Goal: Task Accomplishment & Management: Use online tool/utility

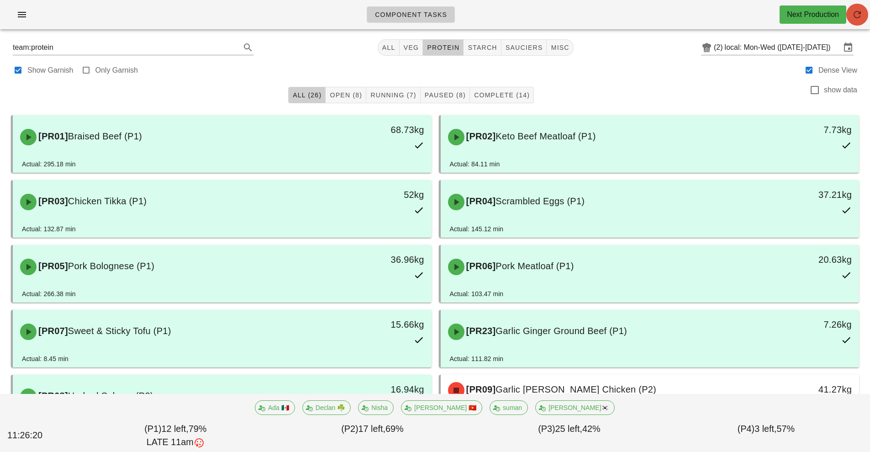
click at [863, 14] on span "button" at bounding box center [858, 14] width 22 height 11
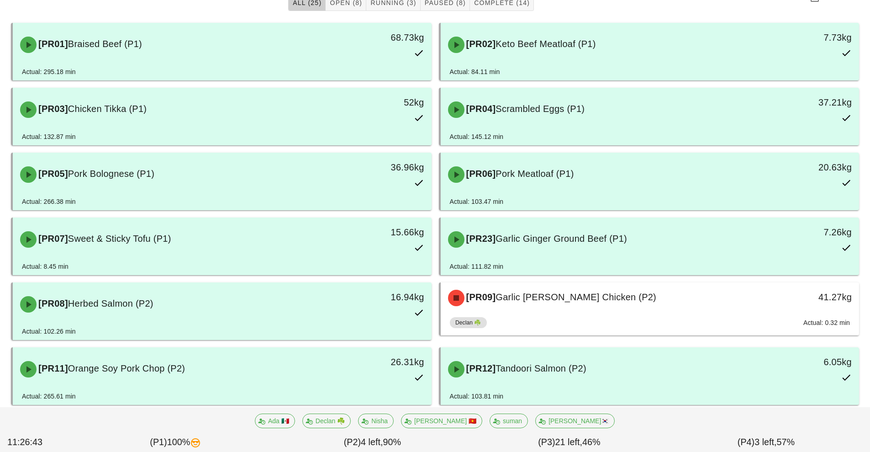
scroll to position [93, 0]
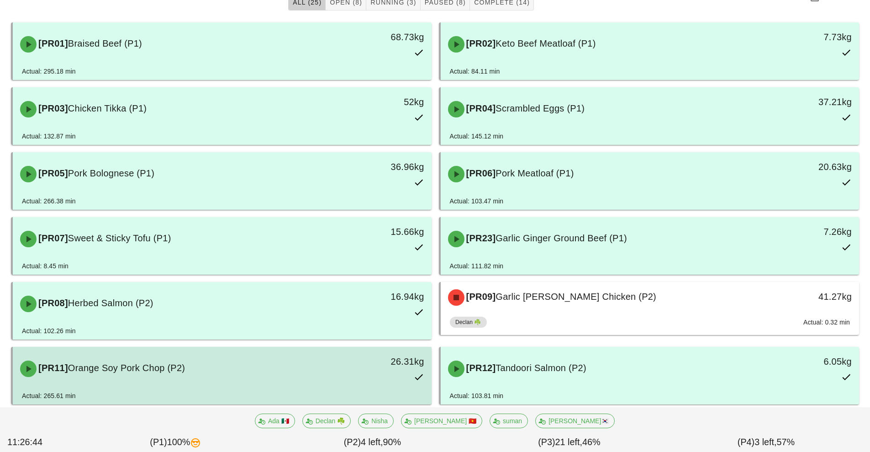
click at [284, 383] on div "[PR11] Orange Soy Pork Chop (P2) 26.31kg" at bounding box center [222, 369] width 415 height 40
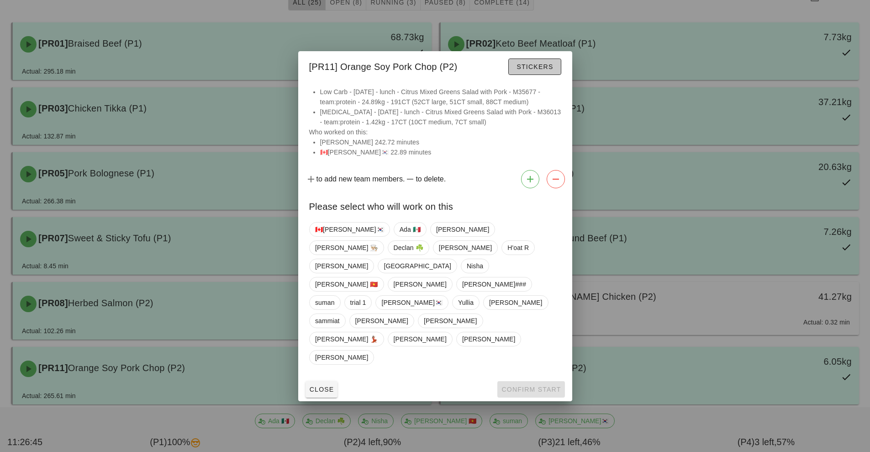
click at [528, 75] on button "Stickers" at bounding box center [534, 66] width 53 height 16
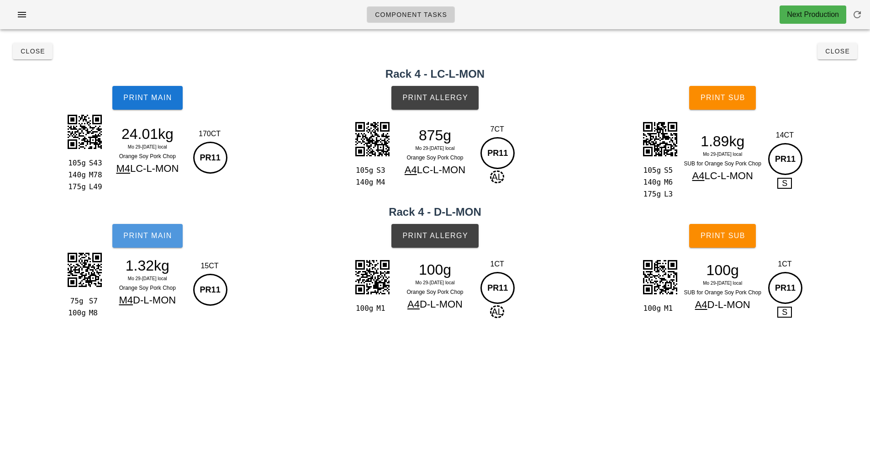
click at [161, 238] on span "Print Main" at bounding box center [147, 236] width 49 height 8
click at [168, 95] on span "Print Main" at bounding box center [147, 98] width 49 height 8
click at [28, 59] on button "Close" at bounding box center [33, 51] width 40 height 16
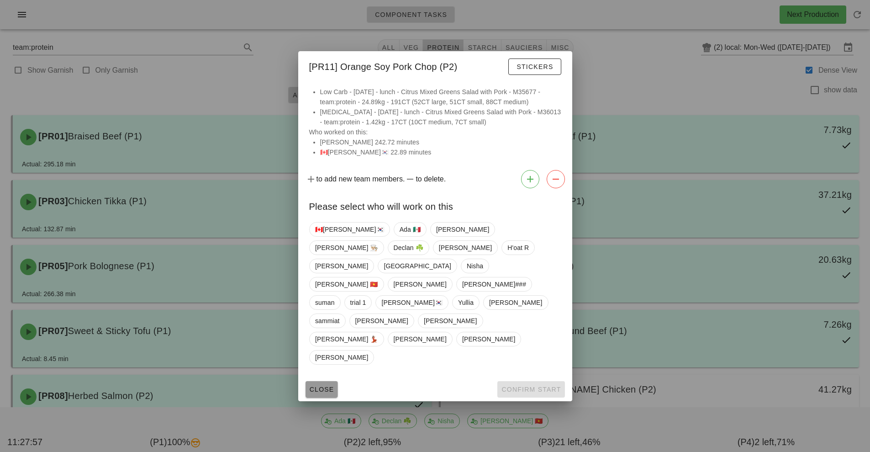
click at [321, 386] on span "Close" at bounding box center [321, 389] width 25 height 7
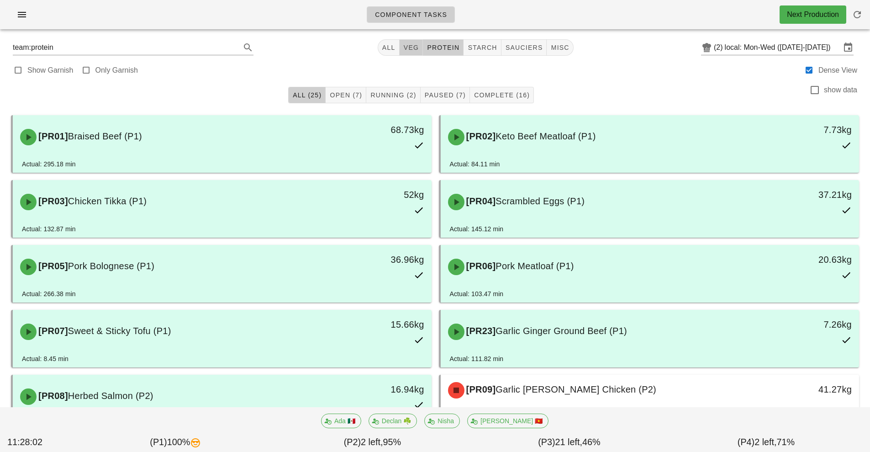
click at [410, 48] on span "veg" at bounding box center [411, 47] width 16 height 7
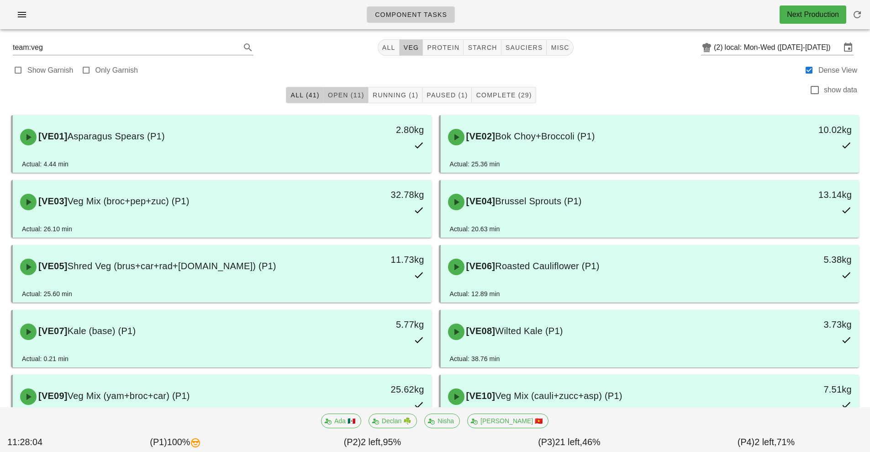
click at [345, 95] on span "Open (11)" at bounding box center [346, 94] width 37 height 7
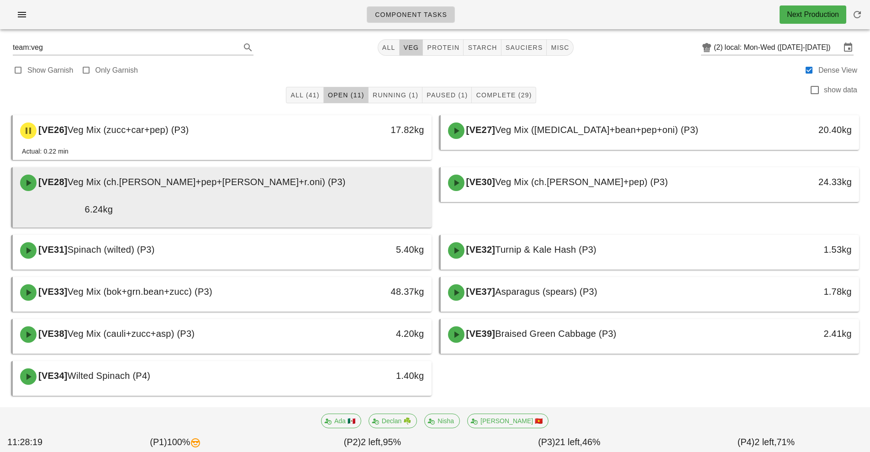
click at [297, 178] on div "[VE28] Veg Mix (ch.[PERSON_NAME]+pep+[PERSON_NAME]+r.oni) (P3)" at bounding box center [222, 182] width 415 height 27
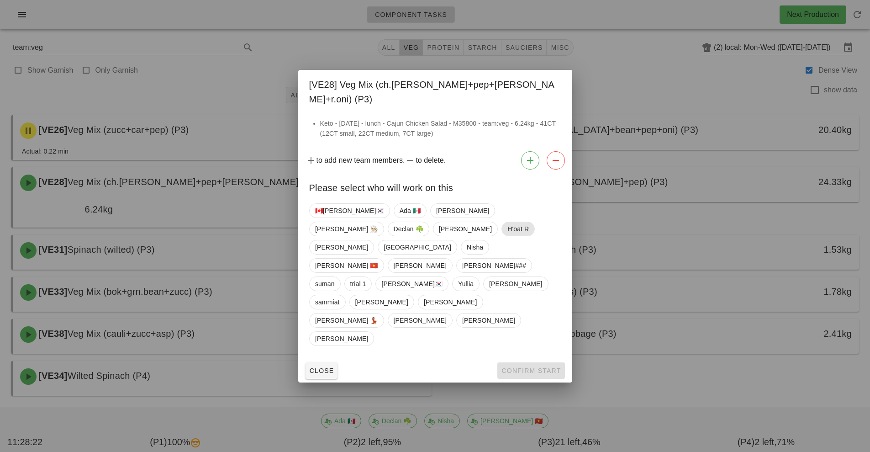
click at [508, 236] on span "H'oat R" at bounding box center [518, 229] width 21 height 14
click at [536, 367] on span "Confirm Start" at bounding box center [531, 370] width 60 height 7
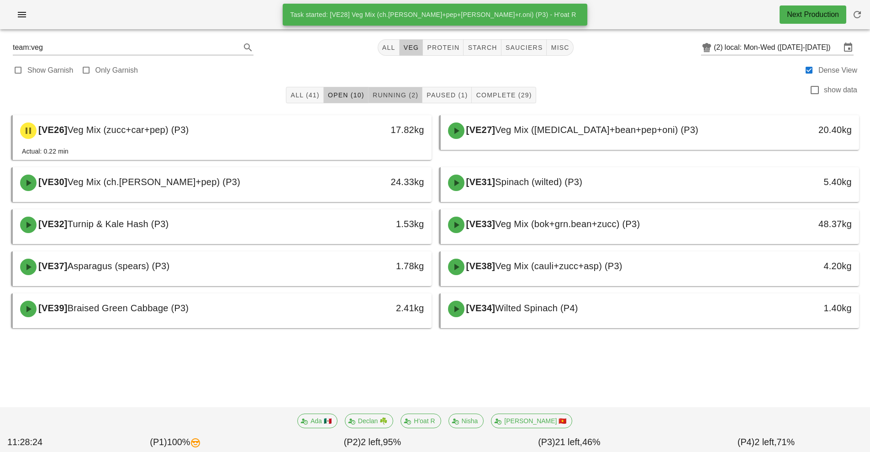
click at [391, 95] on span "Running (2)" at bounding box center [395, 94] width 46 height 7
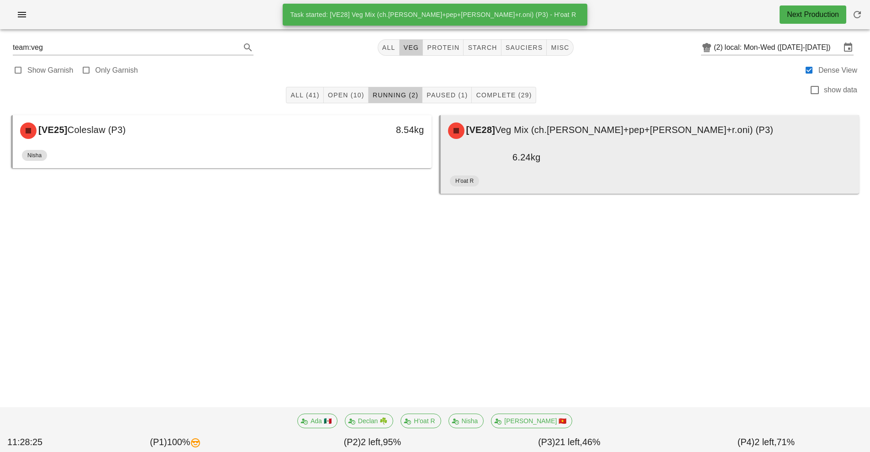
click at [612, 128] on span "Veg Mix (ch.[PERSON_NAME]+pep+[PERSON_NAME]+r.oni) (P3)" at bounding box center [634, 130] width 278 height 10
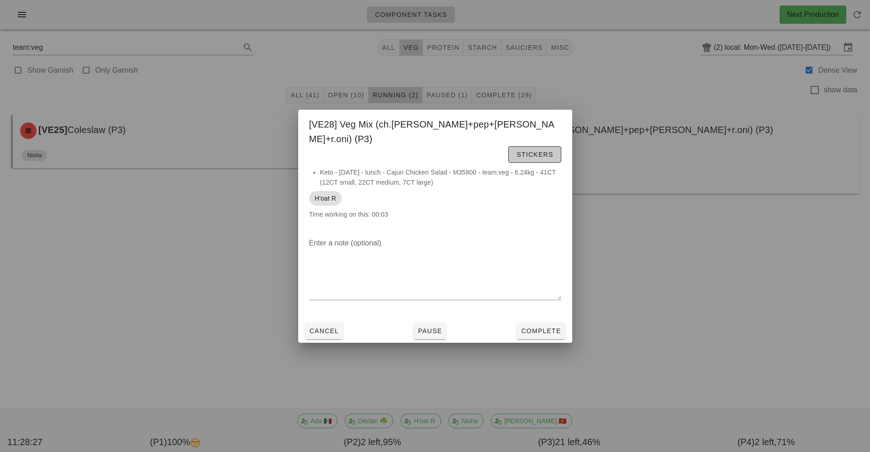
click at [535, 146] on button "Stickers" at bounding box center [534, 154] width 53 height 16
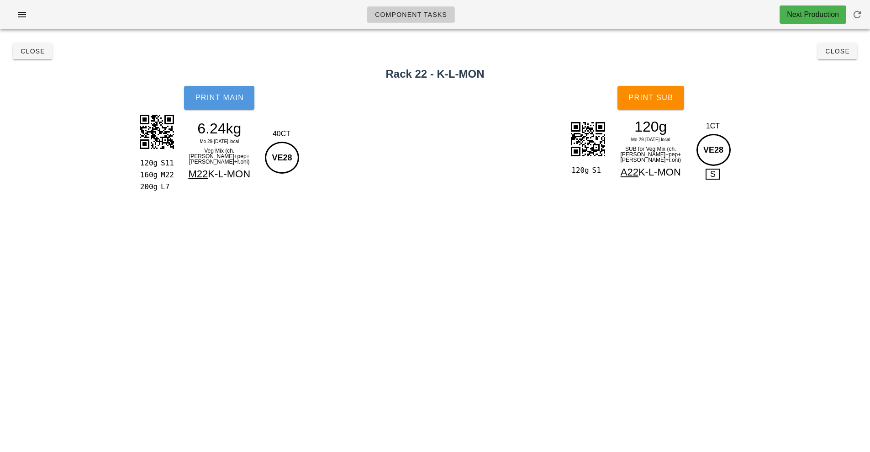
click at [229, 101] on span "Print Main" at bounding box center [219, 98] width 49 height 8
click at [643, 91] on button "Print Sub" at bounding box center [651, 98] width 67 height 24
click at [34, 57] on button "Close" at bounding box center [33, 51] width 40 height 16
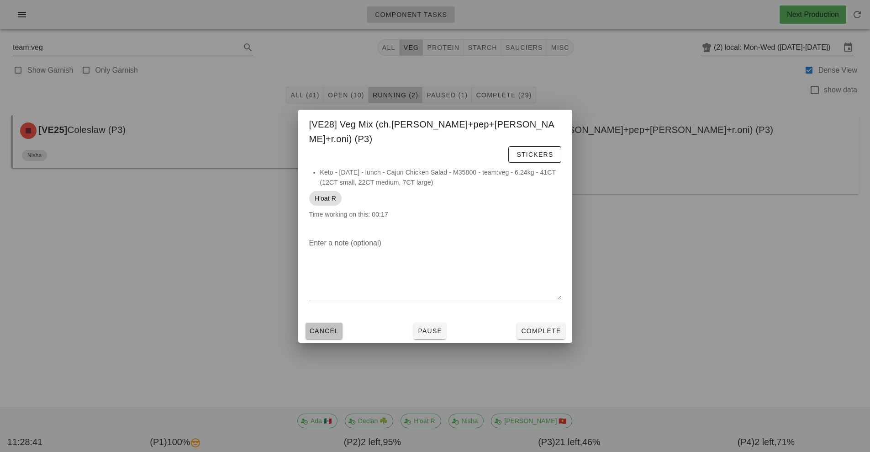
click at [317, 323] on button "Cancel" at bounding box center [324, 331] width 37 height 16
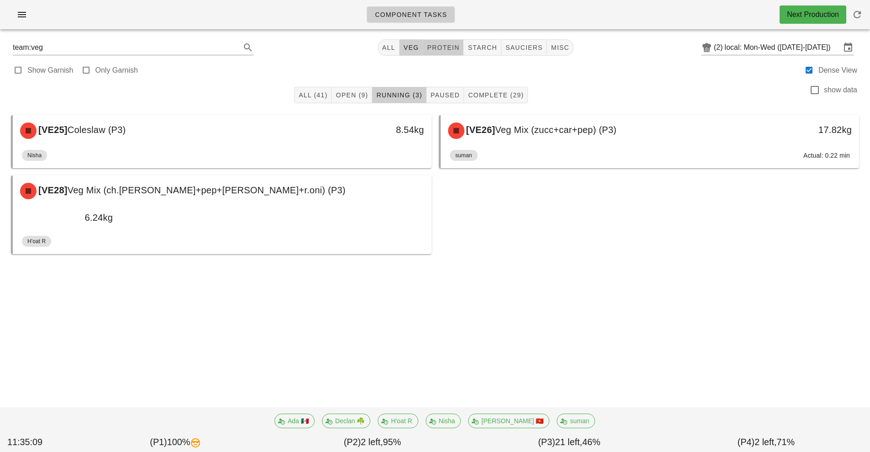
click at [450, 54] on button "protein" at bounding box center [443, 47] width 41 height 16
type input "team:protein"
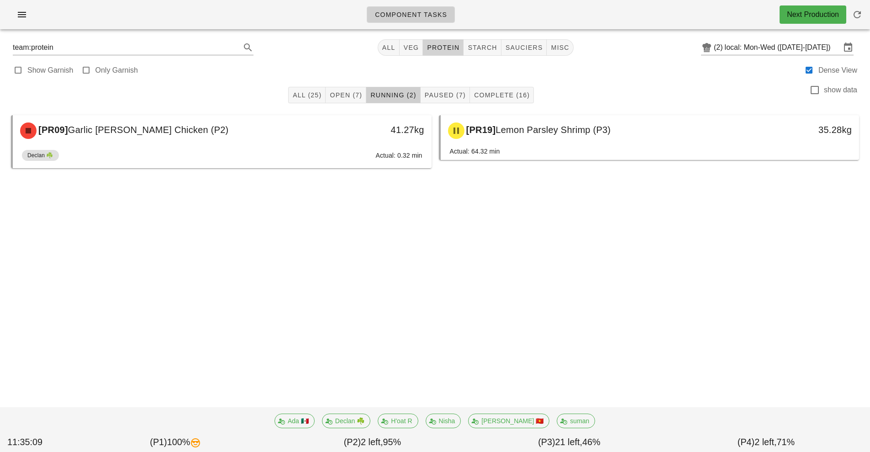
click at [442, 52] on button "protein" at bounding box center [443, 47] width 41 height 16
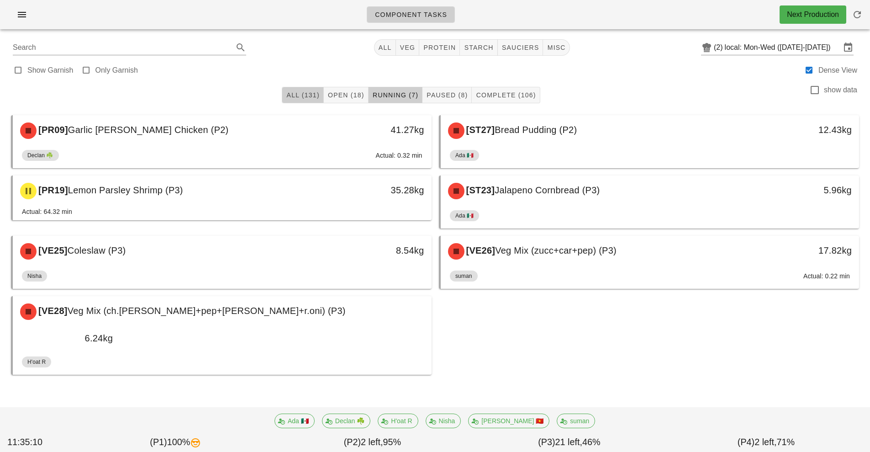
click at [303, 101] on button "All (131)" at bounding box center [303, 95] width 42 height 16
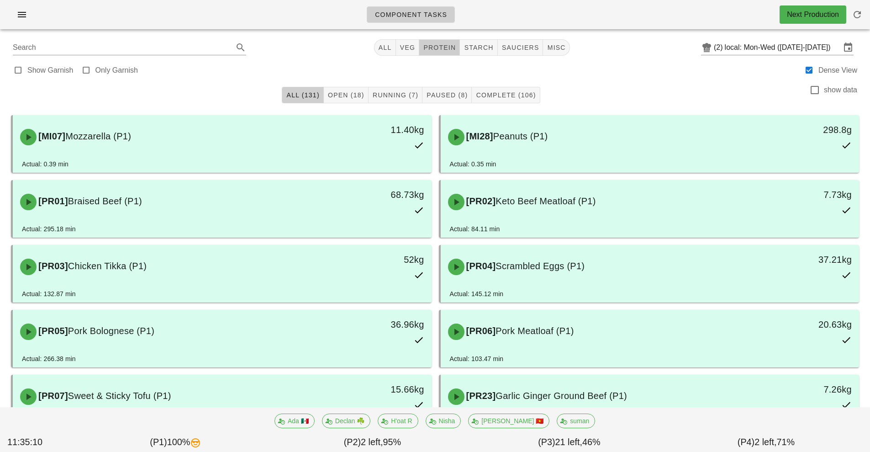
click at [451, 54] on button "protein" at bounding box center [439, 47] width 41 height 16
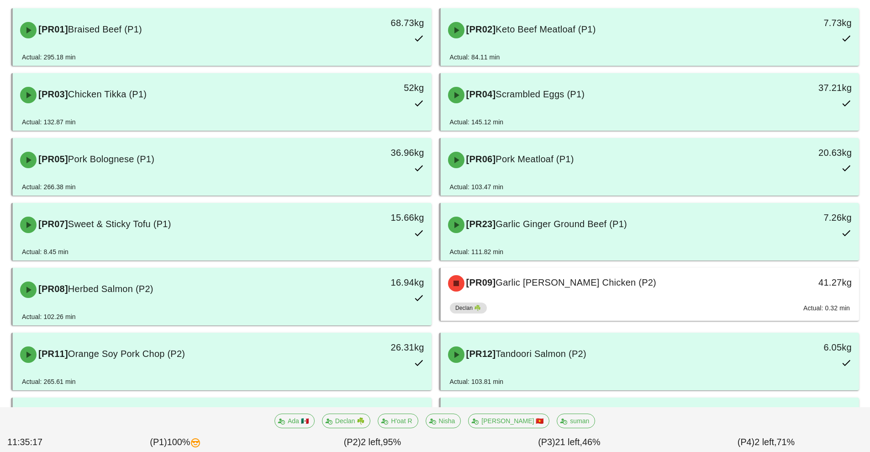
scroll to position [163, 0]
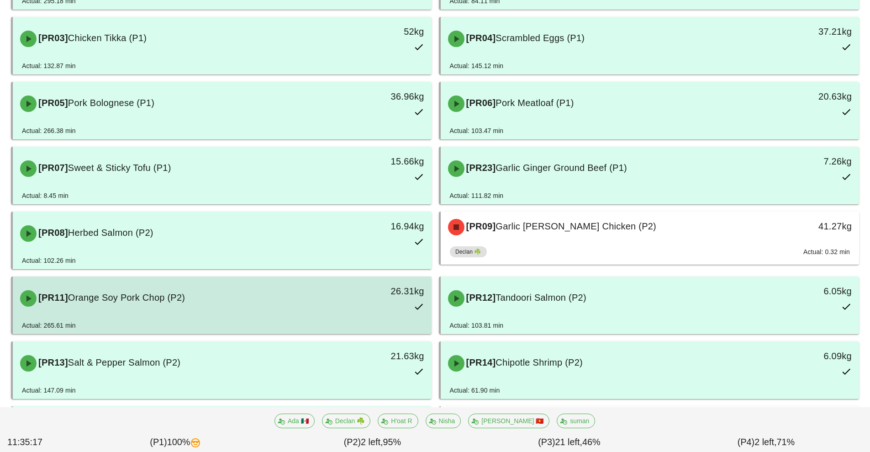
click at [343, 322] on div "Actual: 265.61 min" at bounding box center [222, 327] width 401 height 14
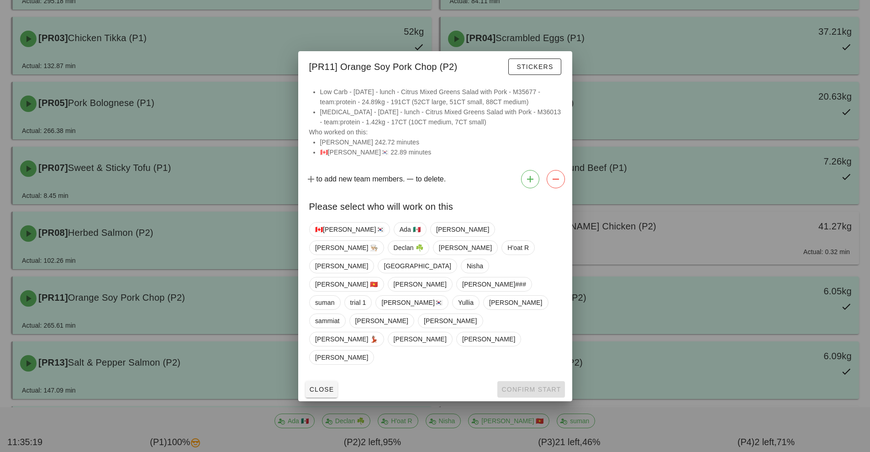
click at [532, 413] on div at bounding box center [435, 226] width 870 height 452
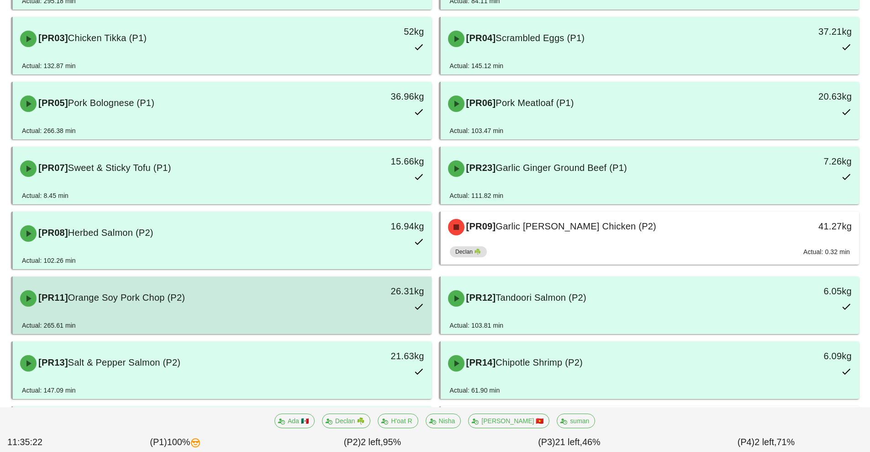
click at [349, 316] on div "26.31kg" at bounding box center [378, 298] width 104 height 40
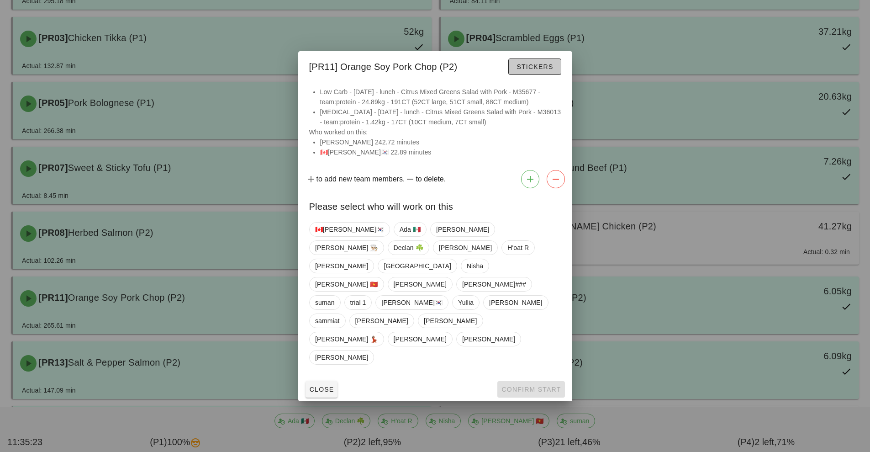
click at [551, 70] on span "Stickers" at bounding box center [534, 66] width 37 height 7
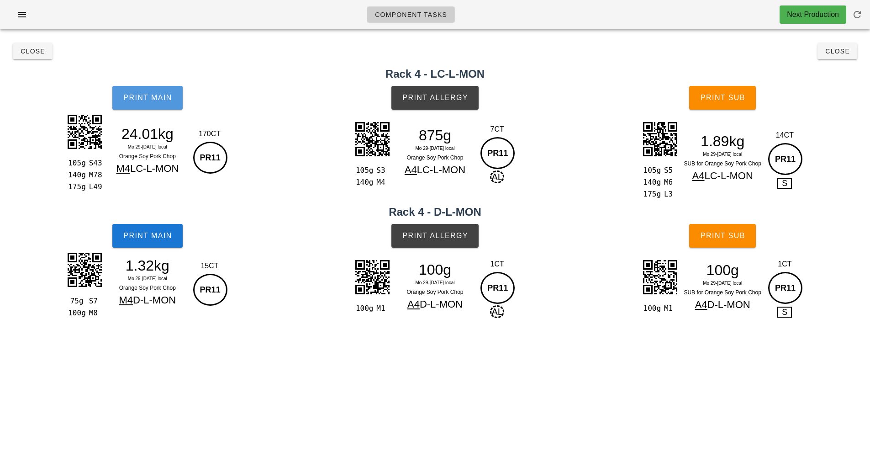
click at [169, 92] on button "Print Main" at bounding box center [147, 98] width 70 height 24
click at [159, 101] on span "Print Main" at bounding box center [147, 98] width 49 height 8
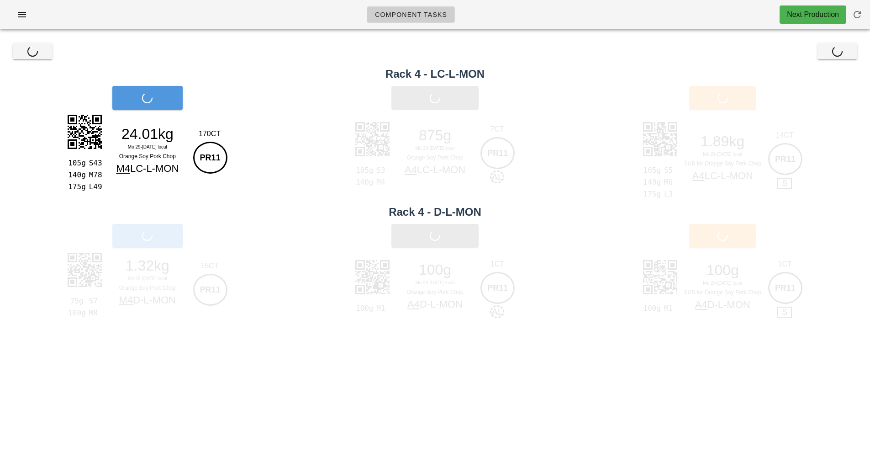
click at [159, 101] on div "Print Main" at bounding box center [147, 97] width 295 height 35
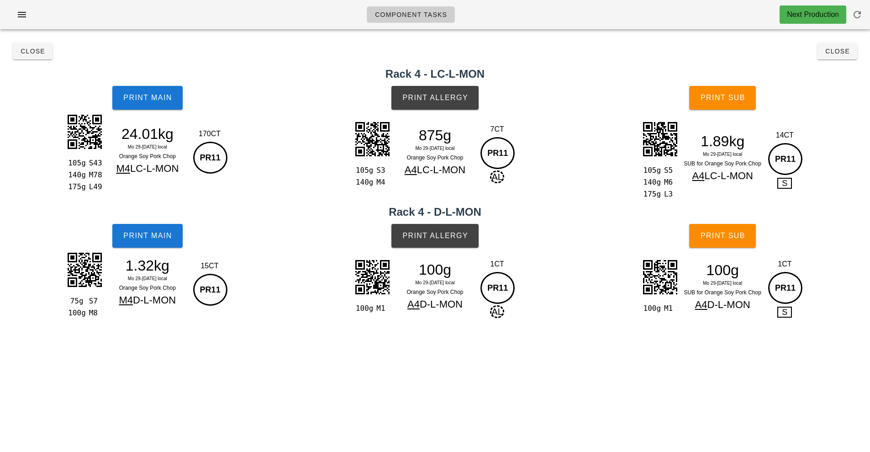
click at [191, 79] on h2 "Rack 4 - LC-L-MON" at bounding box center [434, 74] width 859 height 16
click at [154, 97] on span "Print Main" at bounding box center [147, 98] width 49 height 8
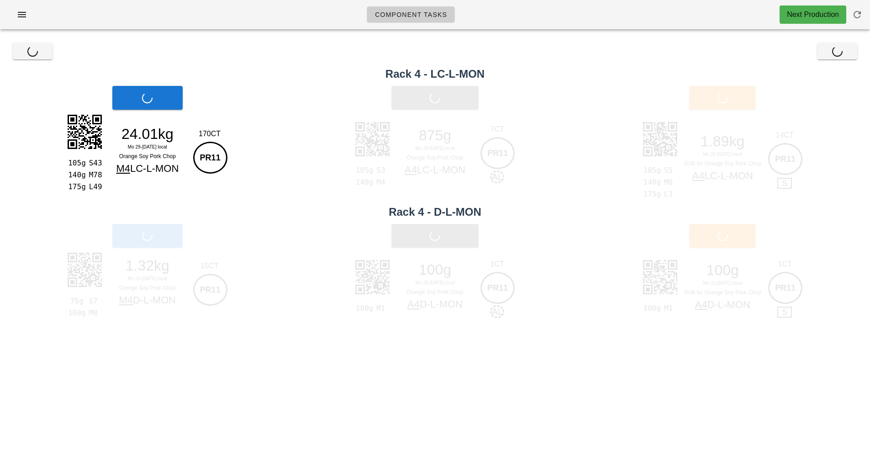
click at [163, 109] on div "Print Main" at bounding box center [147, 97] width 295 height 35
click at [169, 113] on div "105g S43 140g M78 175g L49 24.01kg Mo 29-[DATE] local Orange Soy Pork Chop M4 L…" at bounding box center [147, 150] width 166 height 79
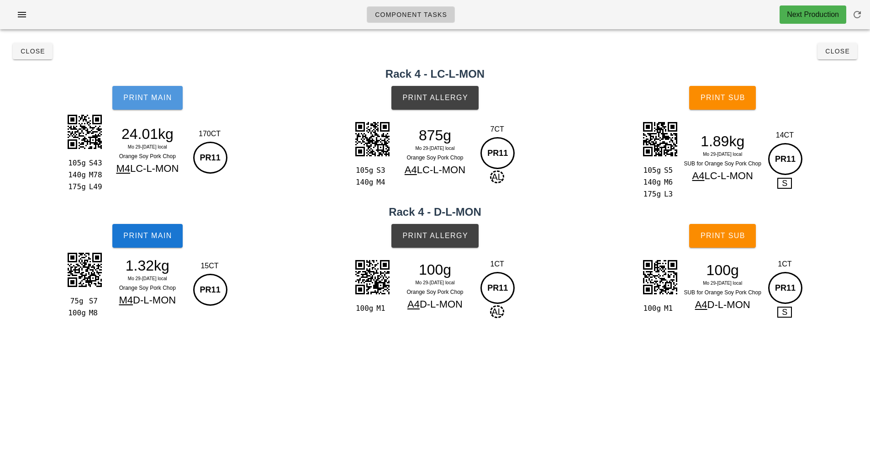
click at [144, 96] on span "Print Main" at bounding box center [147, 98] width 49 height 8
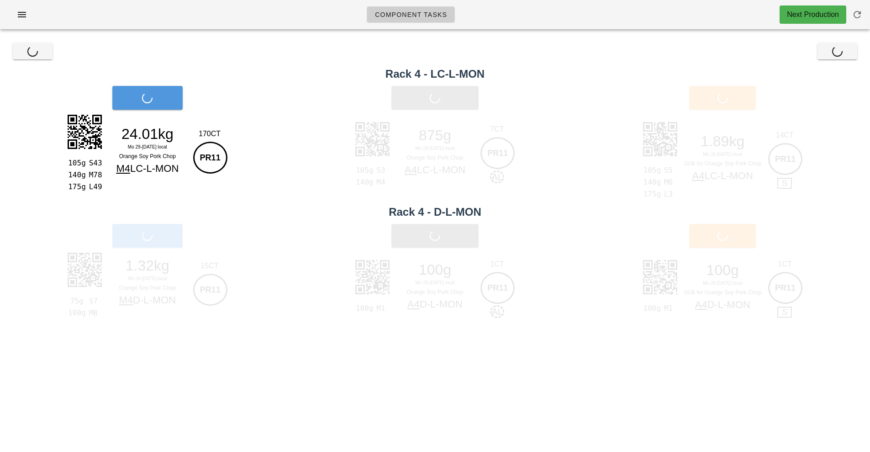
click at [163, 102] on div "Print Main" at bounding box center [147, 97] width 295 height 35
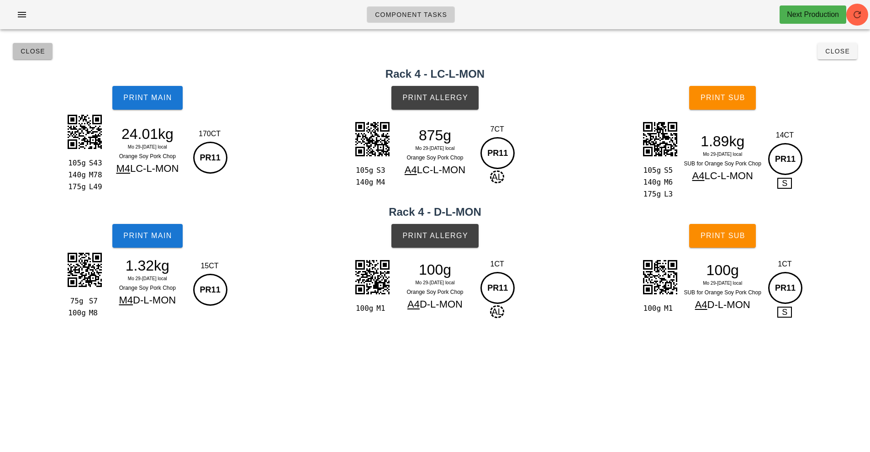
click at [32, 54] on span "Close" at bounding box center [32, 51] width 25 height 7
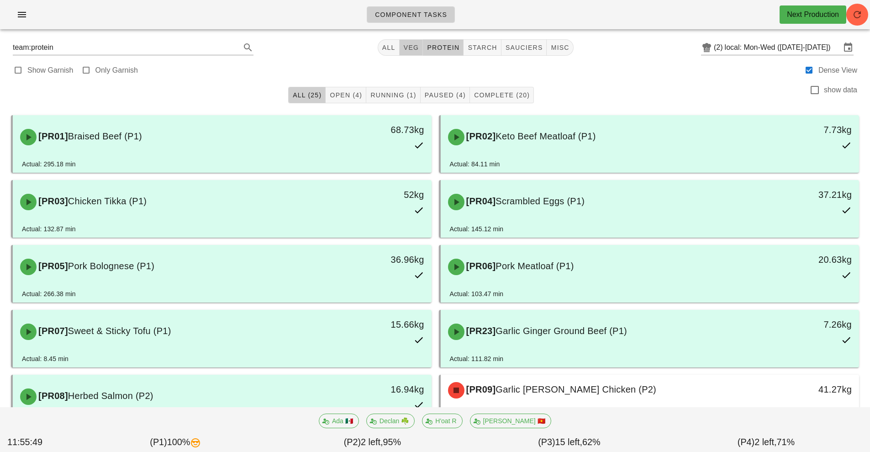
click at [408, 42] on button "veg" at bounding box center [412, 47] width 24 height 16
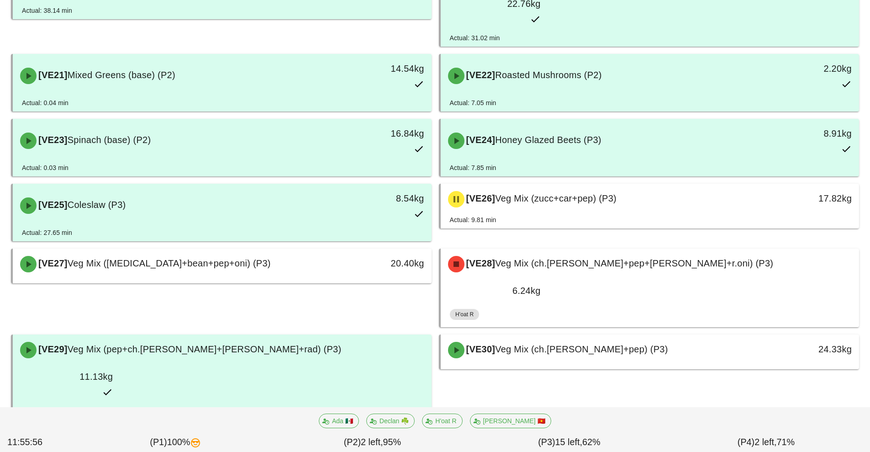
scroll to position [868, 0]
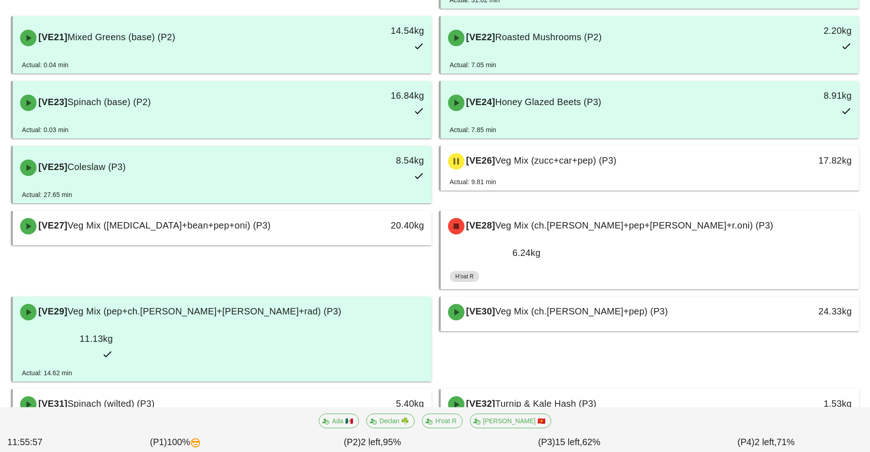
click at [157, 440] on span "Veg Mix (bok+grn.bean+zucc) (P3)" at bounding box center [140, 445] width 145 height 10
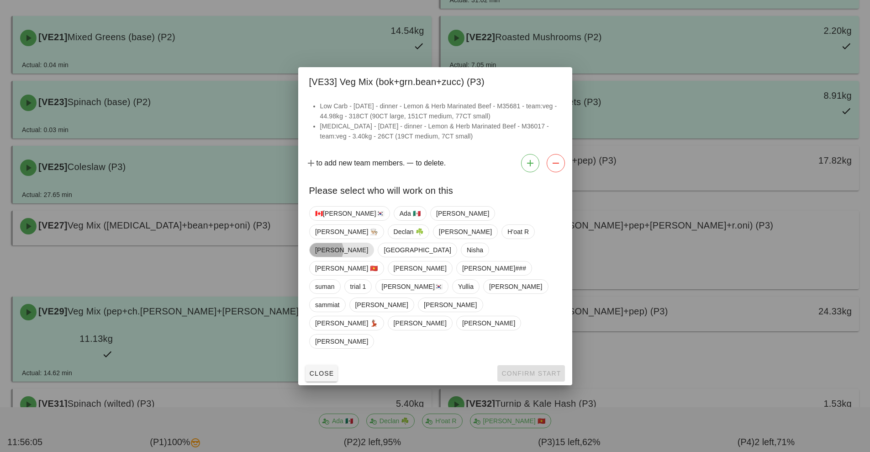
click at [368, 257] on span "[PERSON_NAME]" at bounding box center [341, 250] width 53 height 14
click at [539, 370] on span "Confirm Start" at bounding box center [531, 373] width 60 height 7
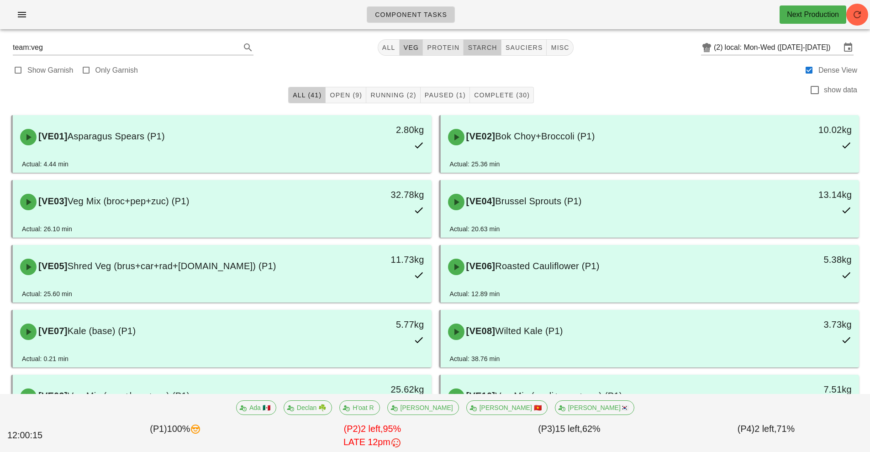
click at [489, 51] on span "starch" at bounding box center [482, 47] width 30 height 7
click at [446, 48] on span "protein" at bounding box center [443, 47] width 33 height 7
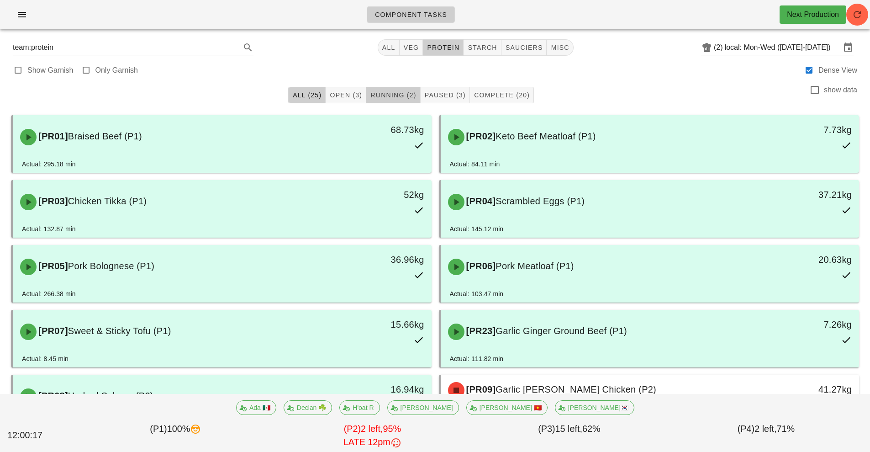
click at [405, 95] on span "Running (2)" at bounding box center [393, 94] width 46 height 7
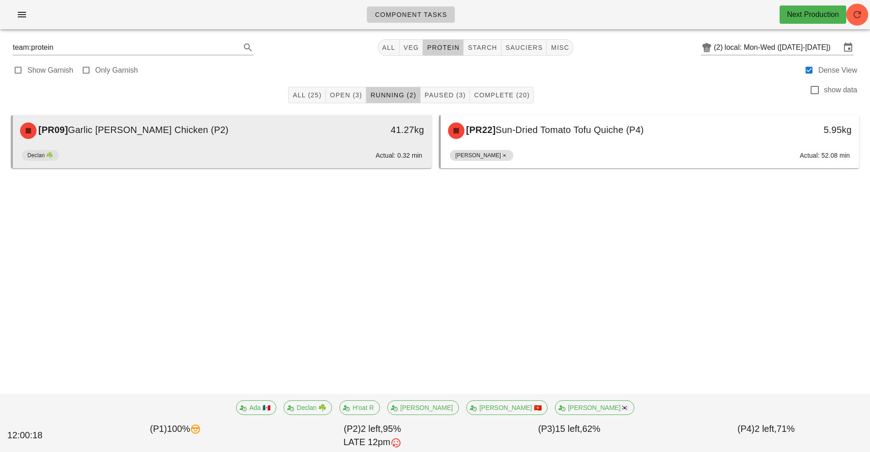
click at [294, 141] on div "[PR09] Garlic [PERSON_NAME] Chicken (P2)" at bounding box center [170, 130] width 311 height 27
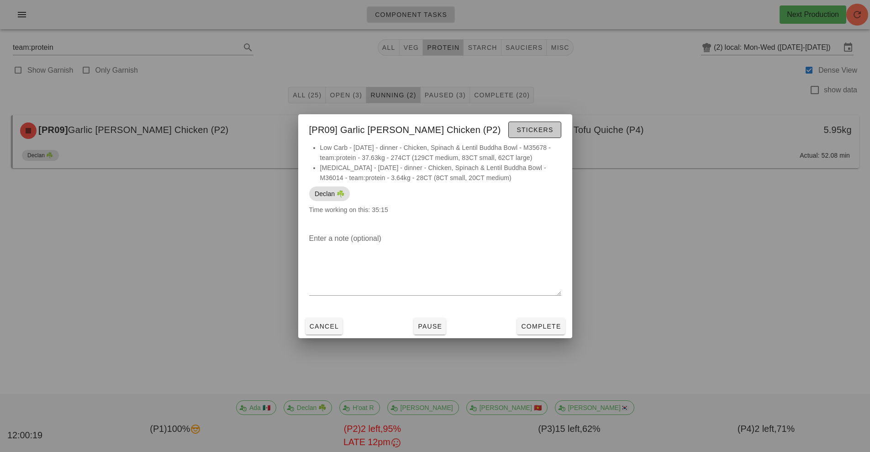
click at [549, 130] on span "Stickers" at bounding box center [534, 129] width 37 height 7
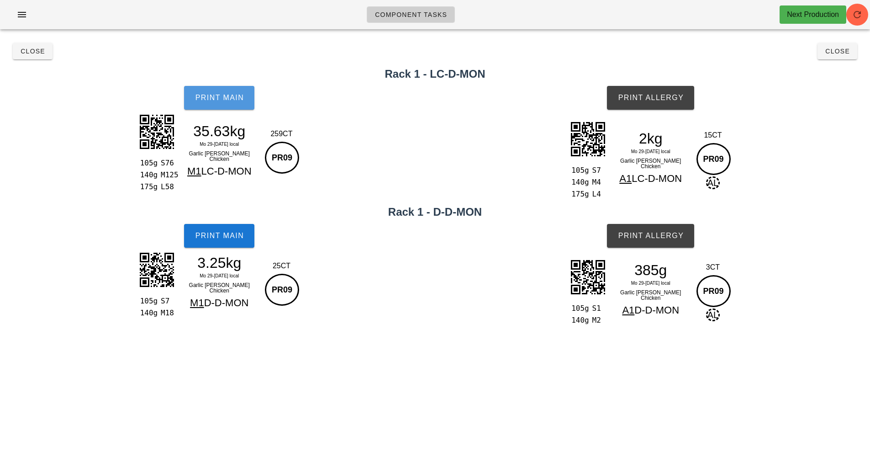
click at [236, 101] on span "Print Main" at bounding box center [219, 98] width 49 height 8
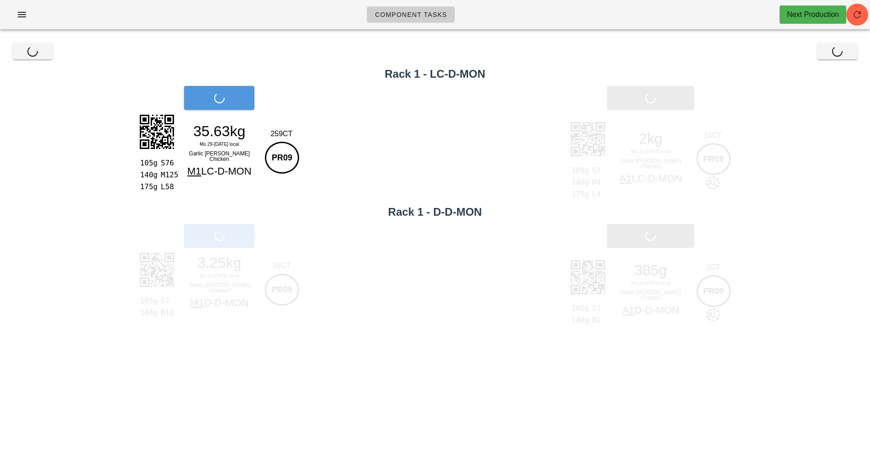
click at [236, 101] on span "Print Main" at bounding box center [219, 98] width 49 height 8
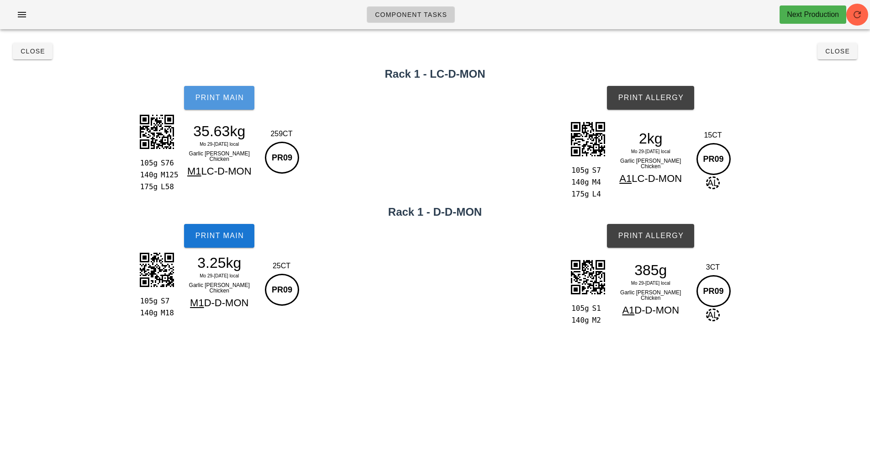
click at [236, 101] on span "Print Main" at bounding box center [219, 98] width 49 height 8
click at [662, 107] on button "Print Allergy" at bounding box center [650, 98] width 87 height 24
click at [226, 244] on button "Print Main" at bounding box center [219, 236] width 70 height 24
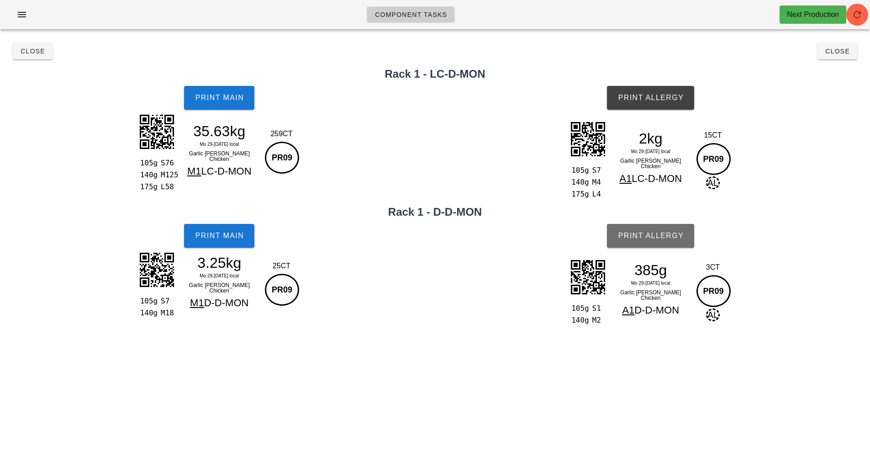
click at [667, 242] on button "Print Allergy" at bounding box center [650, 236] width 87 height 24
click at [837, 52] on span "Close" at bounding box center [837, 51] width 25 height 7
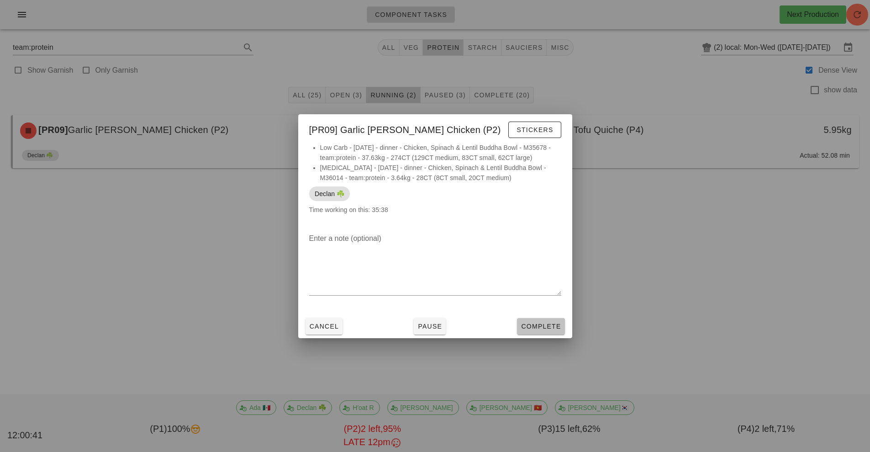
click at [547, 327] on span "Complete" at bounding box center [541, 326] width 40 height 7
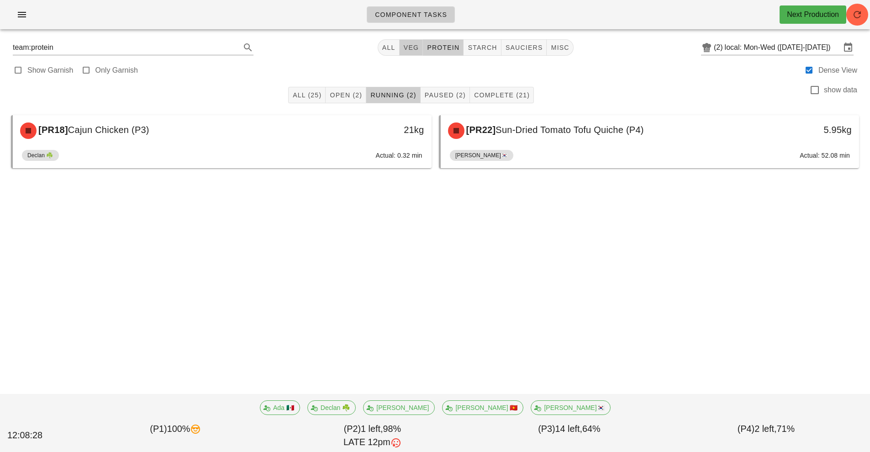
click at [415, 50] on span "veg" at bounding box center [411, 47] width 16 height 7
type input "team:veg"
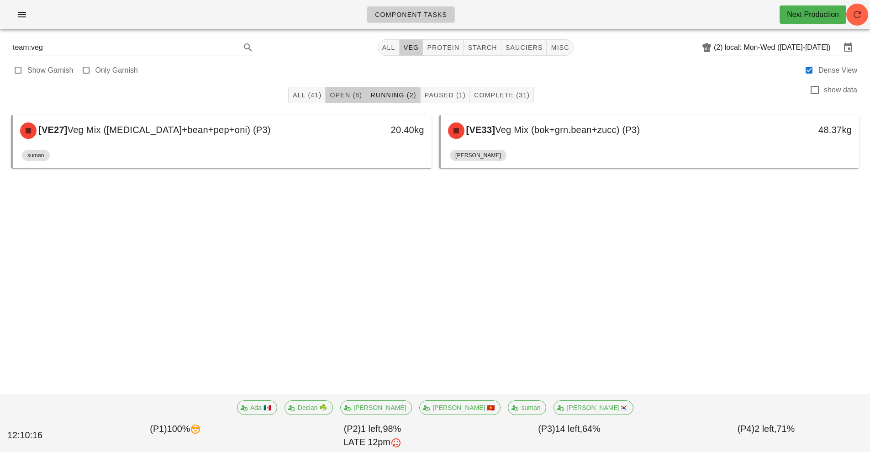
click at [344, 95] on span "Open (8)" at bounding box center [345, 94] width 33 height 7
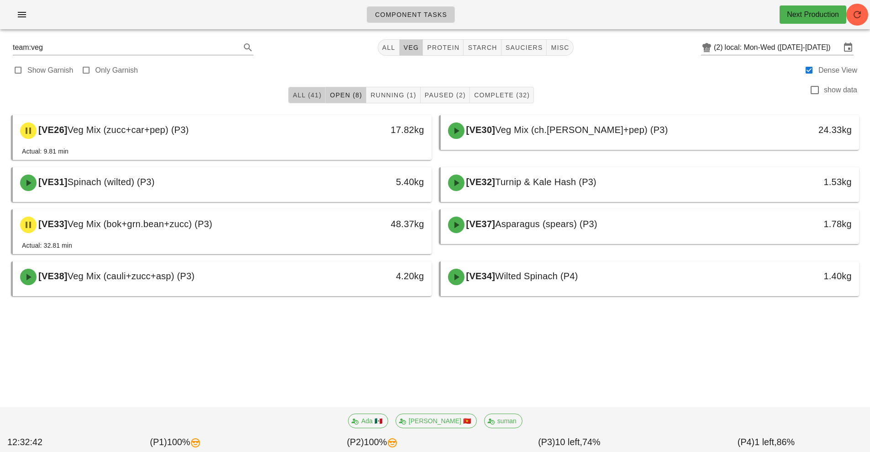
click at [300, 98] on span "All (41)" at bounding box center [306, 94] width 29 height 7
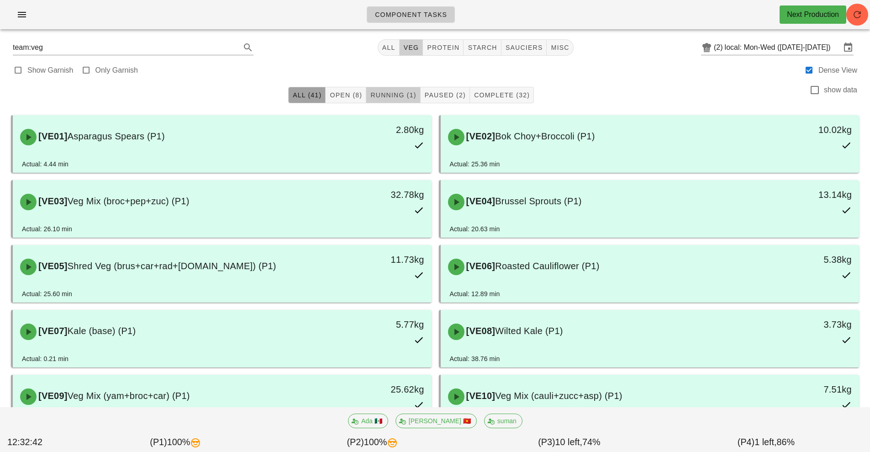
click at [396, 89] on button "Running (1)" at bounding box center [393, 95] width 54 height 16
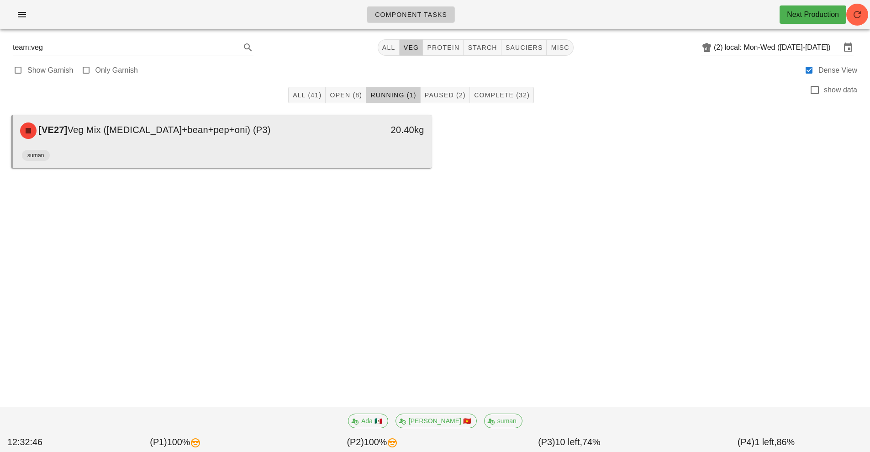
click at [236, 144] on div "[VE27] Veg Mix ([MEDICAL_DATA]+bean+pep+oni) (P3)" at bounding box center [170, 130] width 311 height 27
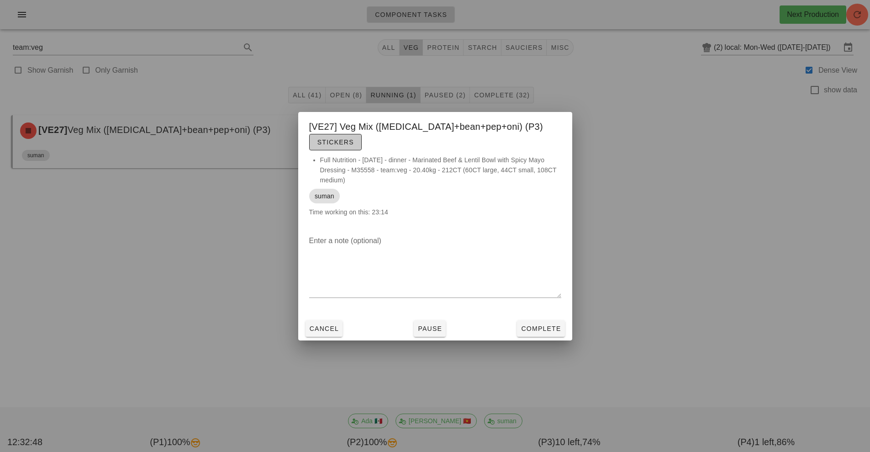
click at [354, 138] on span "Stickers" at bounding box center [335, 141] width 37 height 7
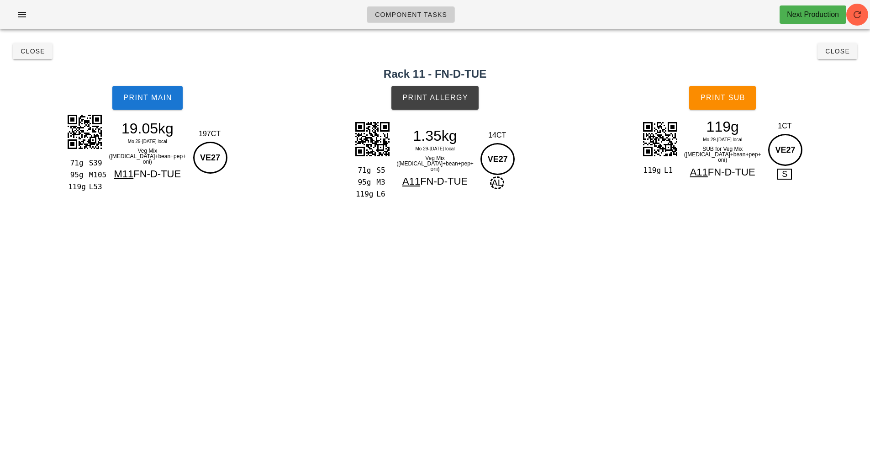
click at [212, 152] on div "VE27" at bounding box center [210, 158] width 34 height 32
click at [155, 102] on button "Print Main" at bounding box center [147, 98] width 70 height 24
click at [150, 95] on span "Print Main" at bounding box center [147, 98] width 49 height 8
click at [142, 93] on button "Print Main" at bounding box center [147, 98] width 70 height 24
click at [431, 92] on button "Print Allergy" at bounding box center [435, 98] width 87 height 24
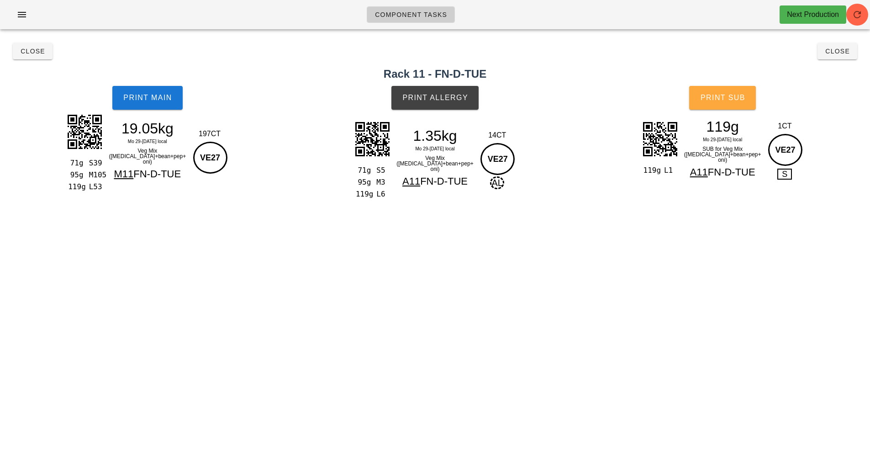
click at [738, 99] on span "Print Sub" at bounding box center [722, 98] width 45 height 8
click at [427, 21] on link "Component Tasks" at bounding box center [411, 14] width 88 height 16
click at [26, 51] on span "Close" at bounding box center [32, 51] width 25 height 7
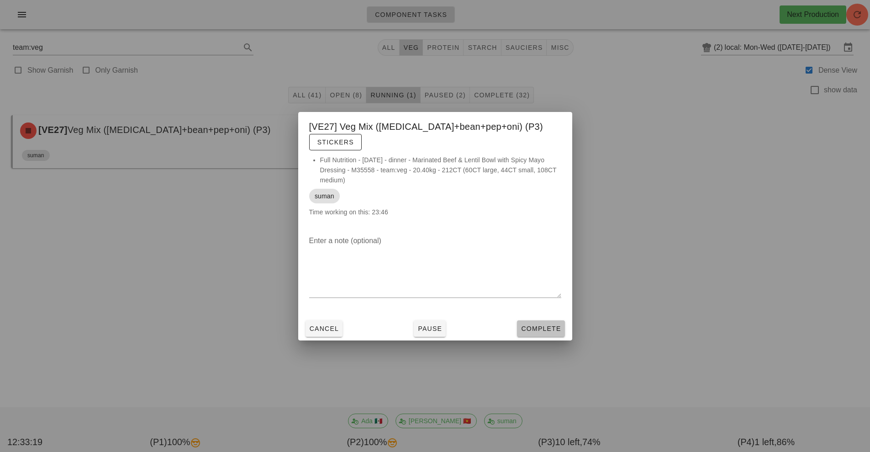
click at [550, 325] on span "Complete" at bounding box center [541, 328] width 40 height 7
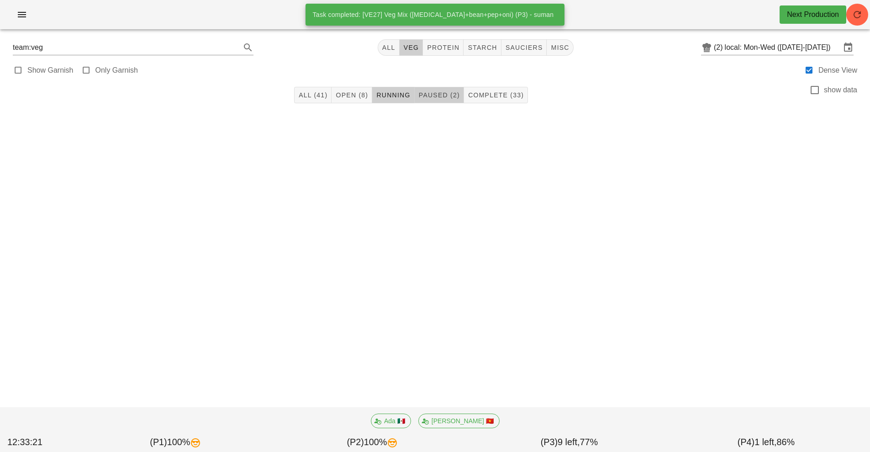
click at [443, 95] on span "Paused (2)" at bounding box center [439, 94] width 42 height 7
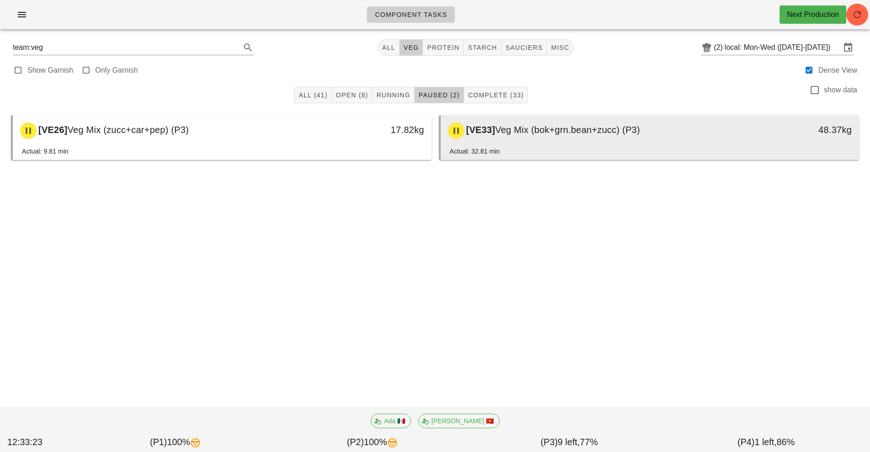
click at [602, 127] on span "Veg Mix (bok+grn.bean+zucc) (P3)" at bounding box center [567, 130] width 145 height 10
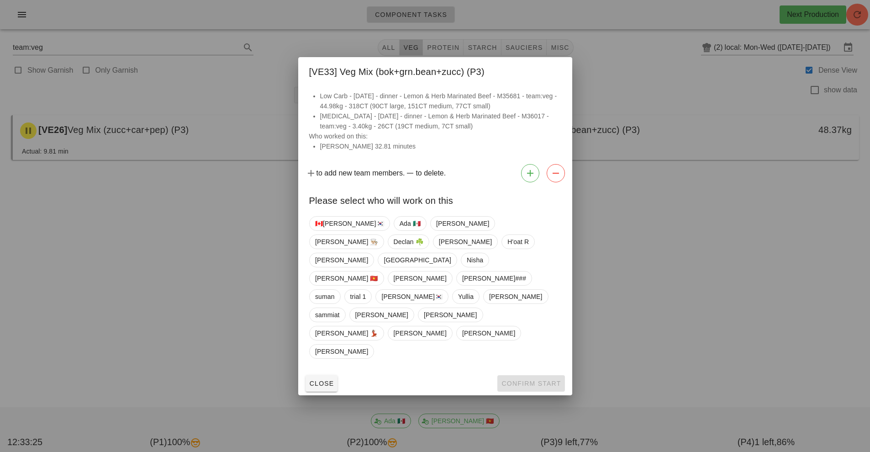
click at [665, 203] on div at bounding box center [435, 226] width 870 height 452
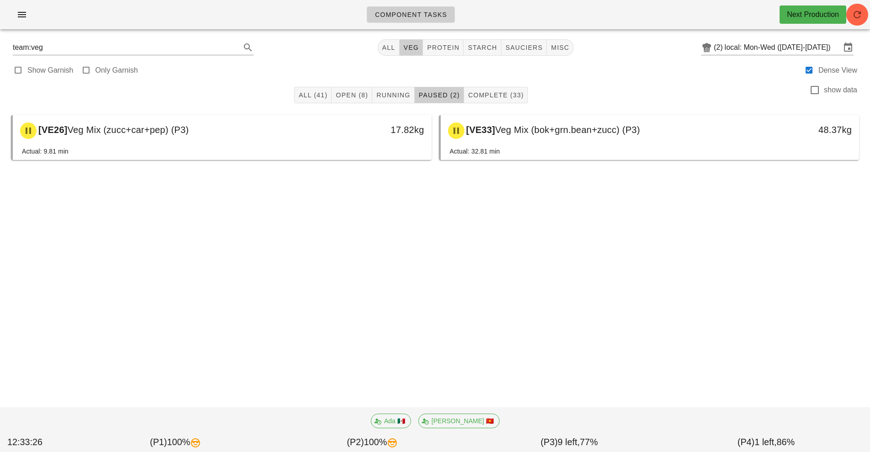
click at [188, 263] on div "Component Tasks Next Production team:veg All veg protein starch sauciers misc (…" at bounding box center [435, 226] width 870 height 452
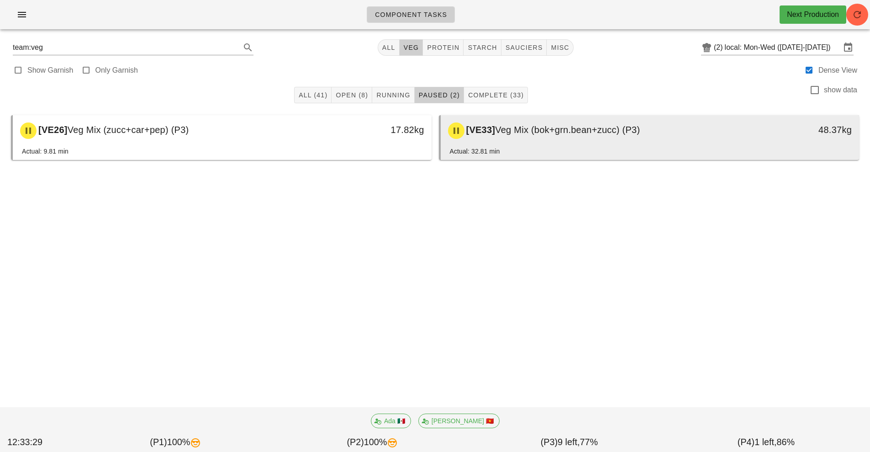
click at [548, 144] on div "[VE33] Veg Mix (bok+grn.bean+zucc) (P3)" at bounding box center [598, 130] width 311 height 27
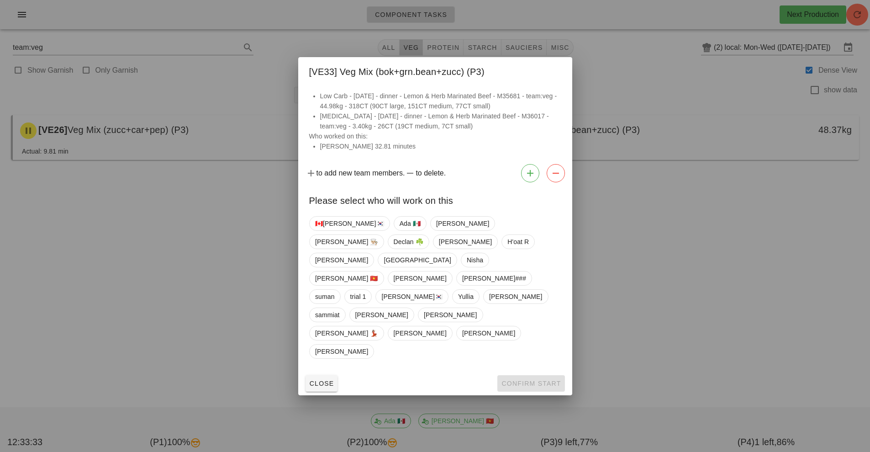
click at [194, 311] on div at bounding box center [435, 226] width 870 height 452
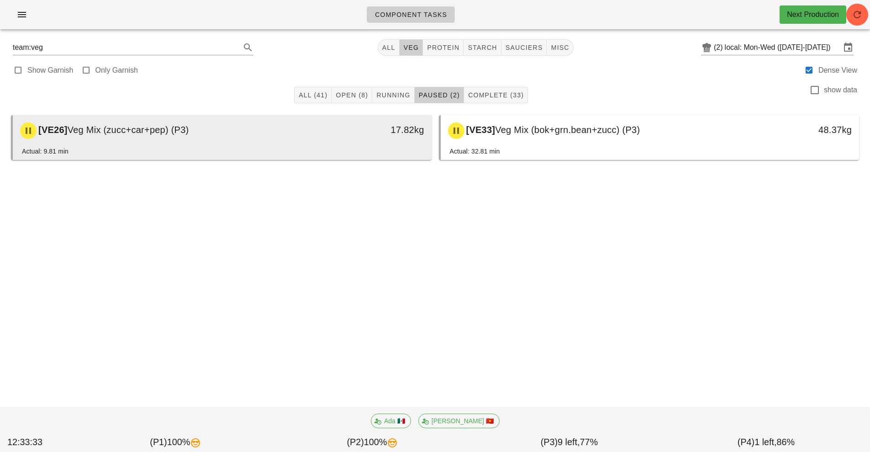
click at [219, 133] on div "[VE26] Veg Mix (zucc+car+pep) (P3)" at bounding box center [170, 130] width 311 height 27
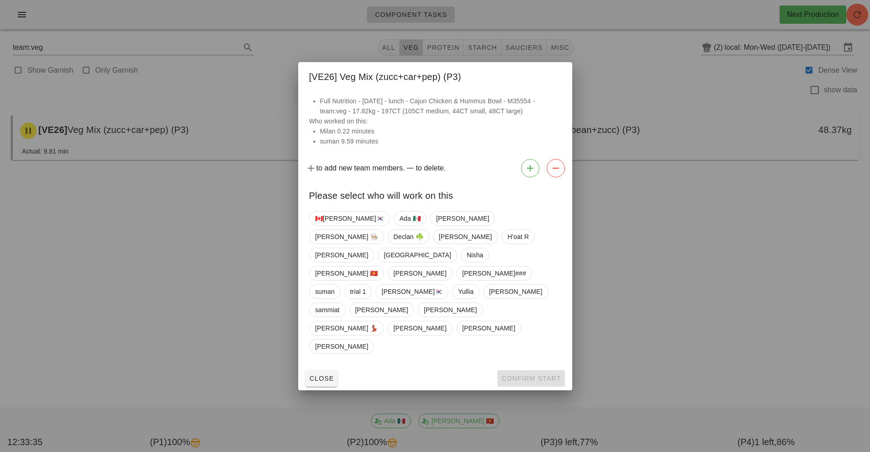
click at [652, 240] on div at bounding box center [435, 226] width 870 height 452
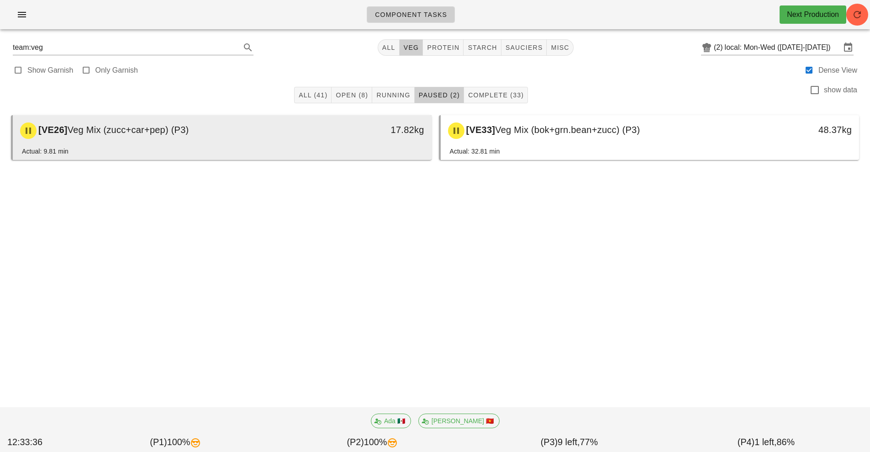
click at [357, 139] on div "17.82kg" at bounding box center [378, 130] width 104 height 27
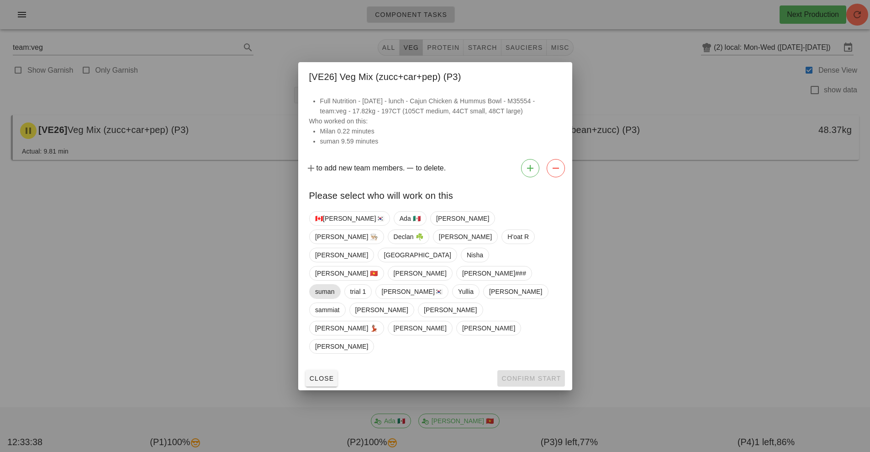
click at [335, 294] on span "suman" at bounding box center [325, 292] width 20 height 14
click at [533, 375] on span "Confirm Start" at bounding box center [531, 378] width 60 height 7
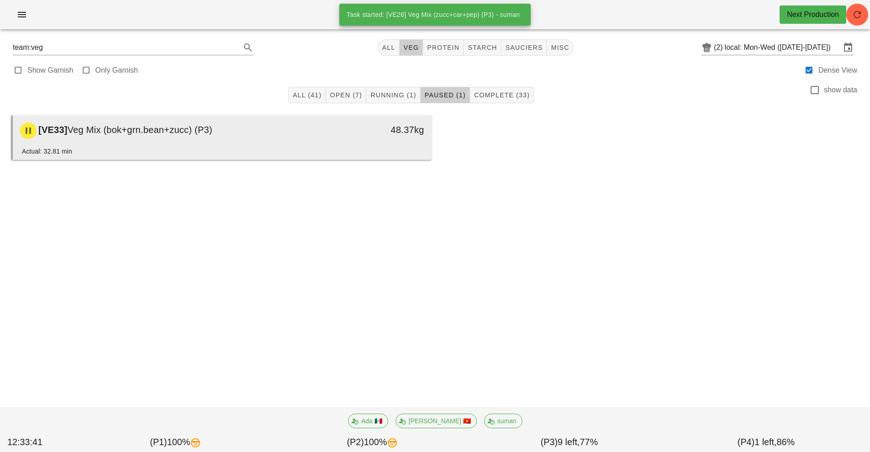
click at [258, 136] on div "[VE33] Veg Mix (bok+grn.bean+zucc) (P3)" at bounding box center [170, 130] width 311 height 27
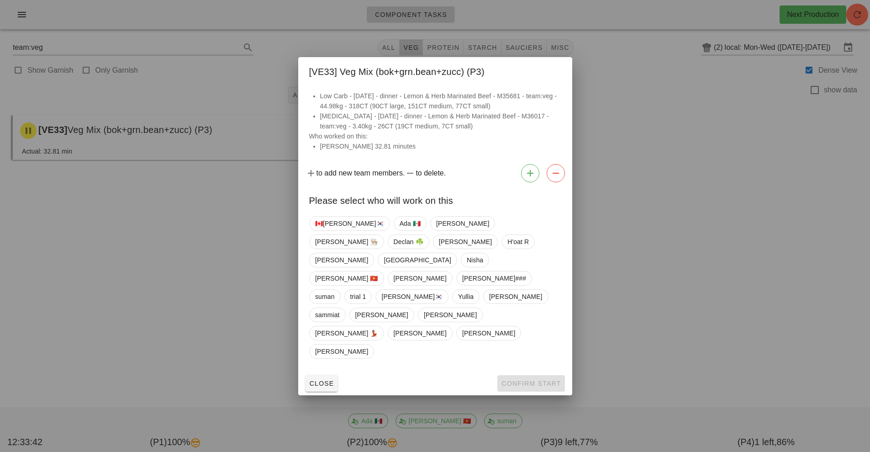
click at [646, 249] on div at bounding box center [435, 226] width 870 height 452
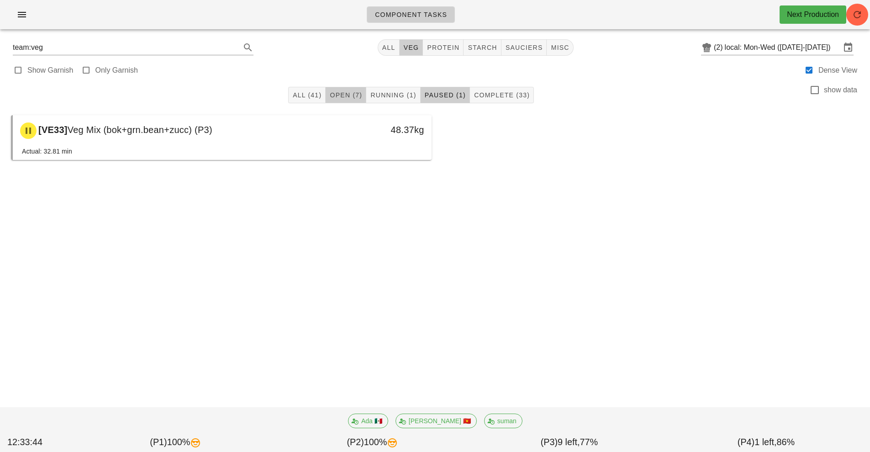
click at [343, 95] on span "Open (7)" at bounding box center [345, 94] width 33 height 7
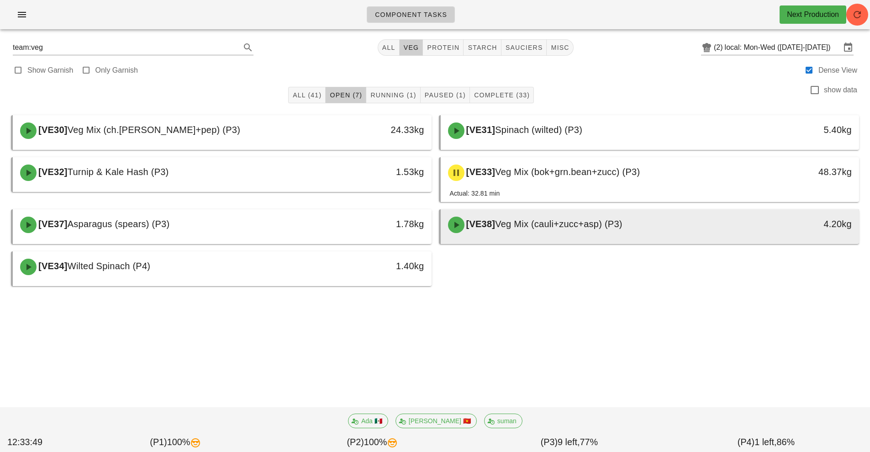
click at [604, 223] on span "Veg Mix (cauli+zucc+asp) (P3)" at bounding box center [558, 224] width 127 height 10
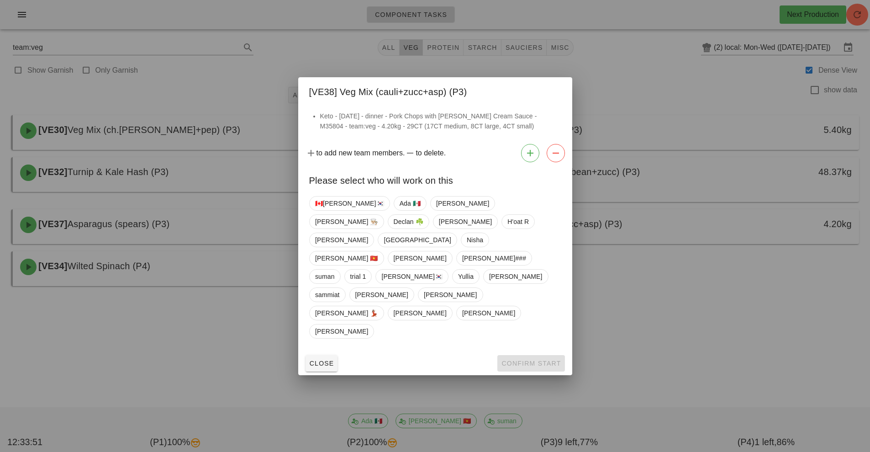
click at [535, 349] on div at bounding box center [435, 226] width 870 height 452
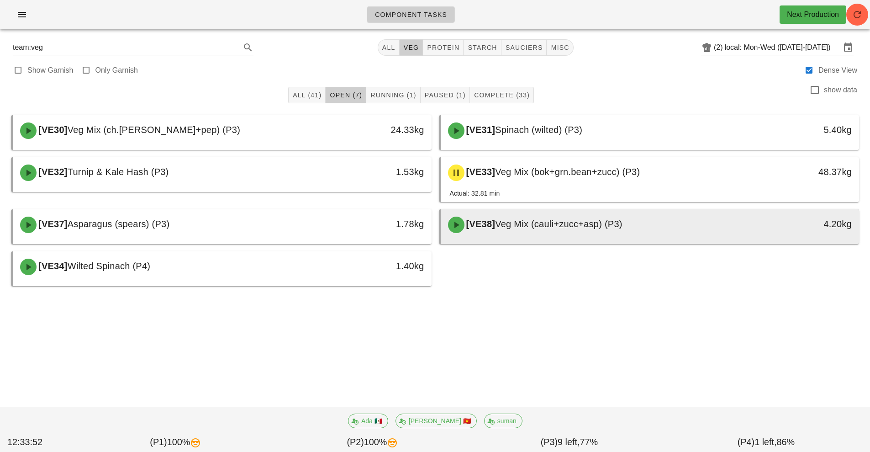
click at [578, 223] on span "Veg Mix (cauli+zucc+asp) (P3)" at bounding box center [558, 224] width 127 height 10
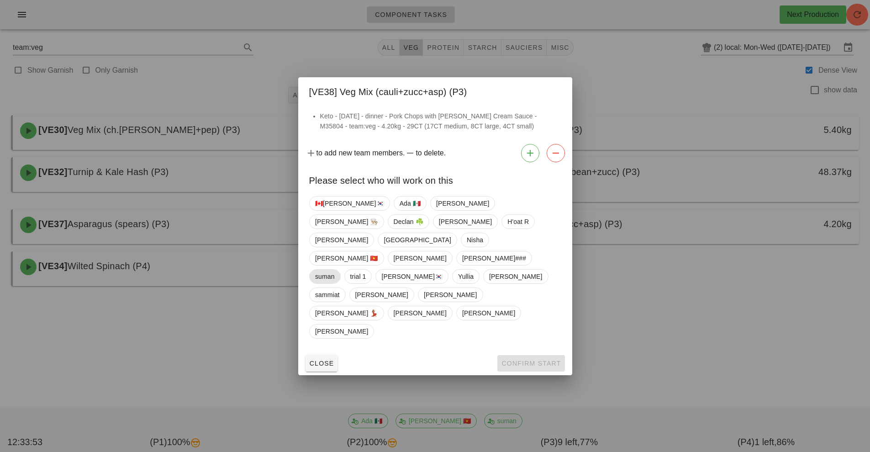
click at [335, 277] on span "suman" at bounding box center [325, 277] width 20 height 14
click at [539, 355] on button "Confirm Start" at bounding box center [530, 363] width 67 height 16
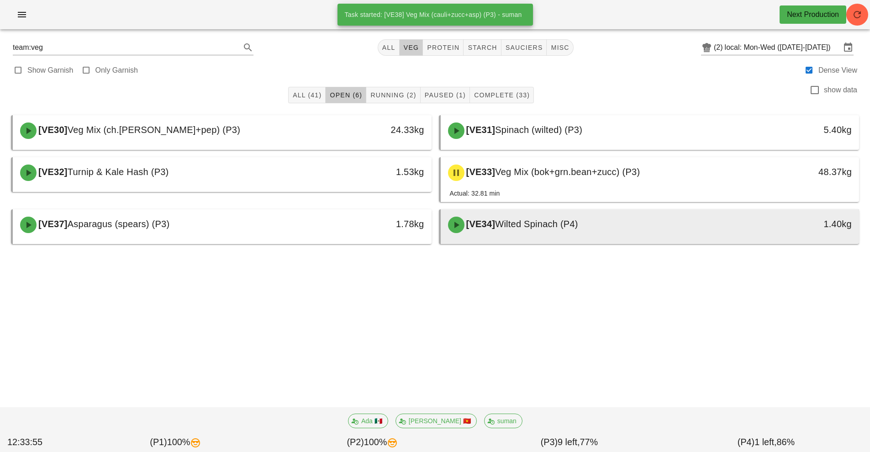
click at [546, 229] on div "[VE34] Wilted Spinach (P4)" at bounding box center [598, 224] width 311 height 27
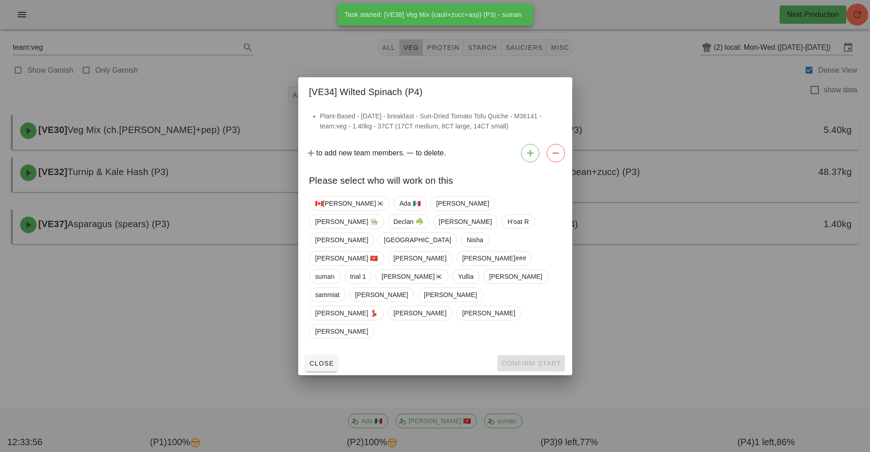
click at [541, 373] on div at bounding box center [435, 226] width 870 height 452
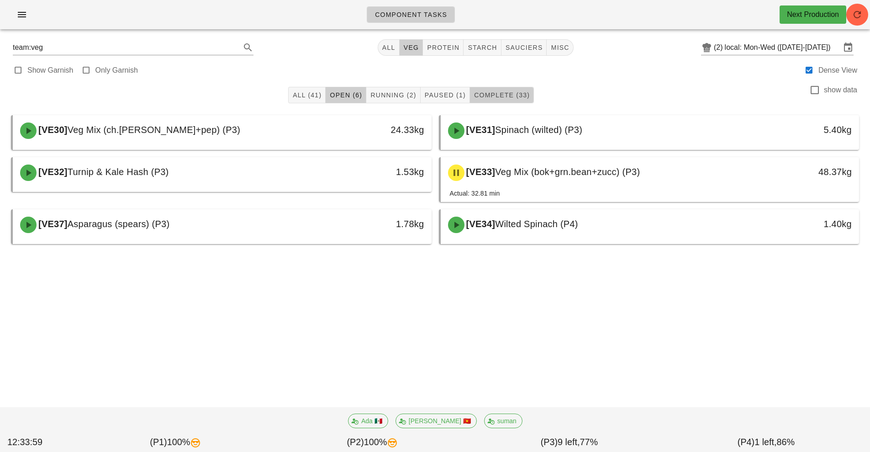
click at [498, 96] on span "Complete (33)" at bounding box center [502, 94] width 56 height 7
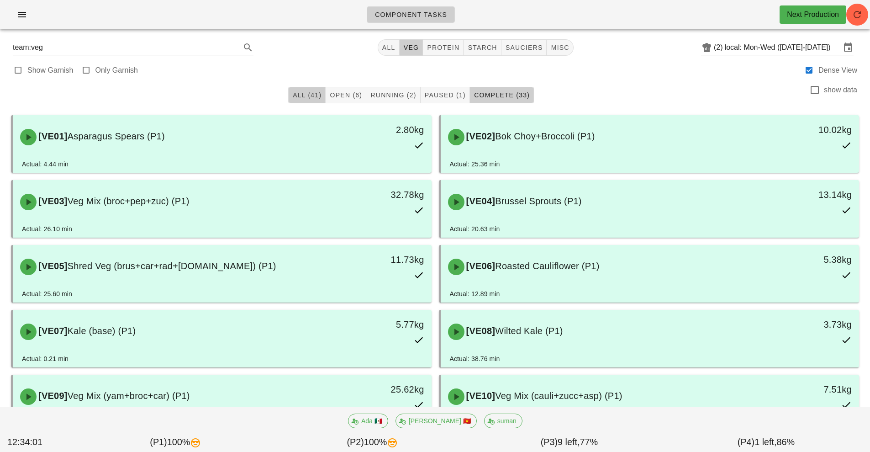
click at [299, 96] on span "All (41)" at bounding box center [306, 94] width 29 height 7
click at [504, 93] on span "Complete (33)" at bounding box center [502, 94] width 56 height 7
click at [492, 415] on span "suman" at bounding box center [503, 421] width 26 height 14
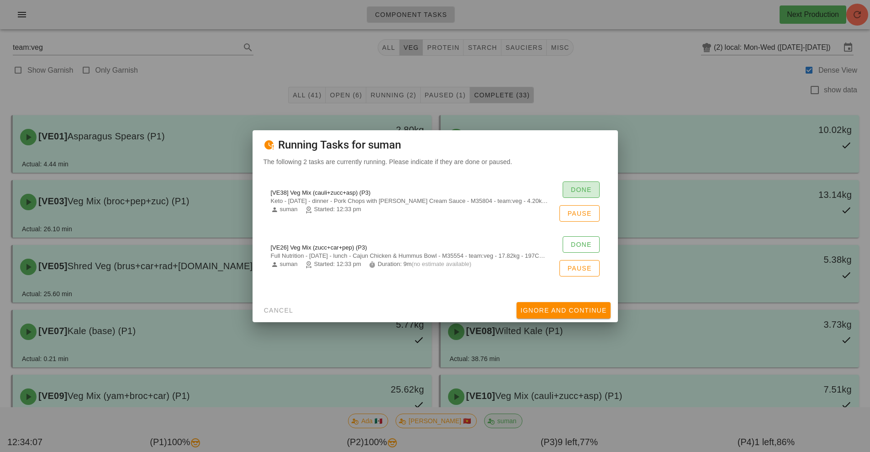
click at [572, 187] on span "Done" at bounding box center [581, 189] width 21 height 7
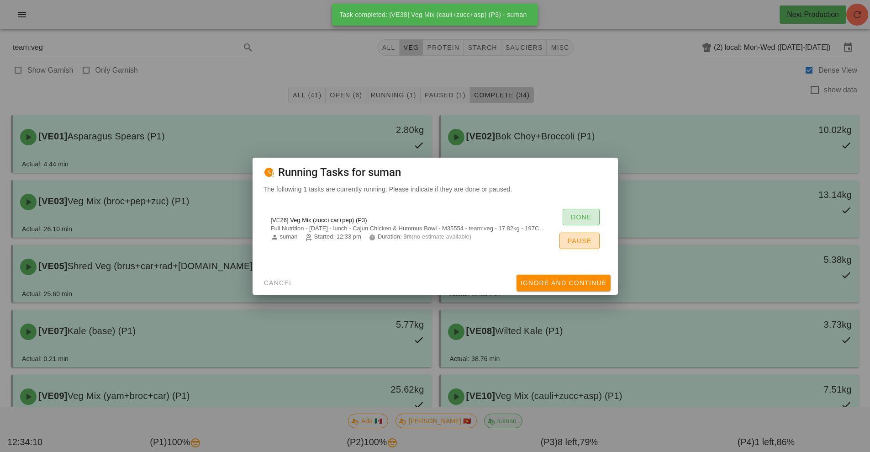
click at [592, 215] on span "Done" at bounding box center [581, 216] width 21 height 7
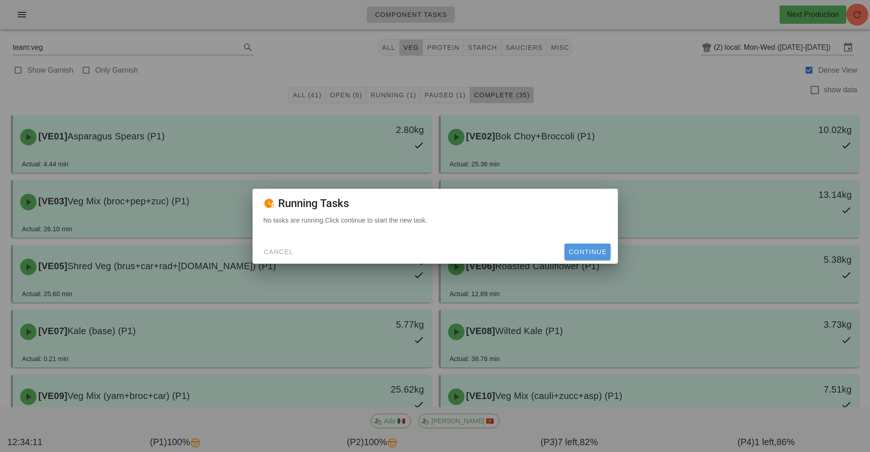
click at [584, 252] on span "Continue" at bounding box center [587, 251] width 38 height 7
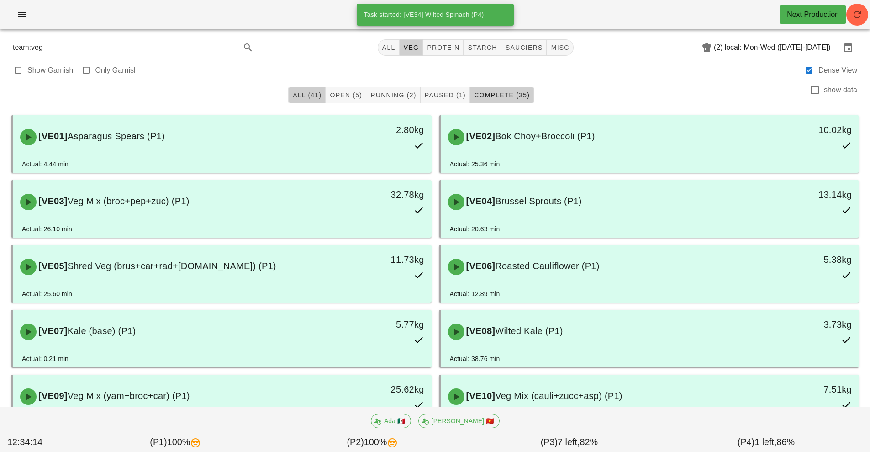
click at [306, 95] on span "All (41)" at bounding box center [306, 94] width 29 height 7
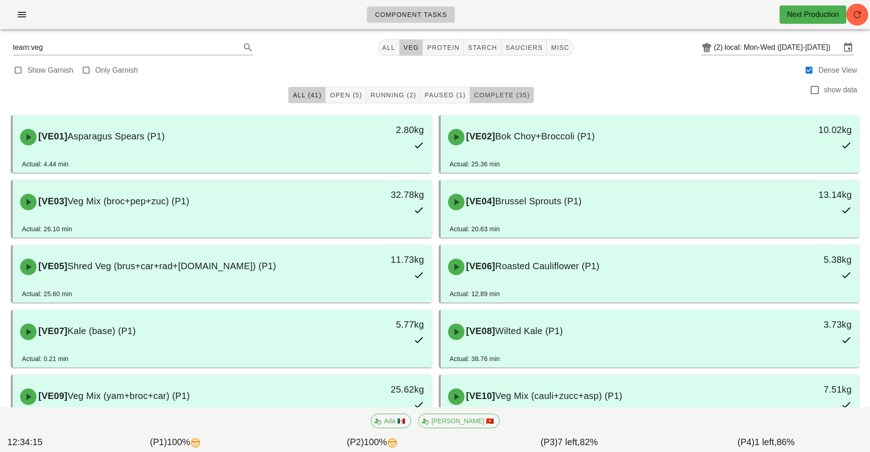
click at [499, 98] on span "Complete (35)" at bounding box center [502, 94] width 56 height 7
click at [337, 95] on span "Open (5)" at bounding box center [345, 94] width 33 height 7
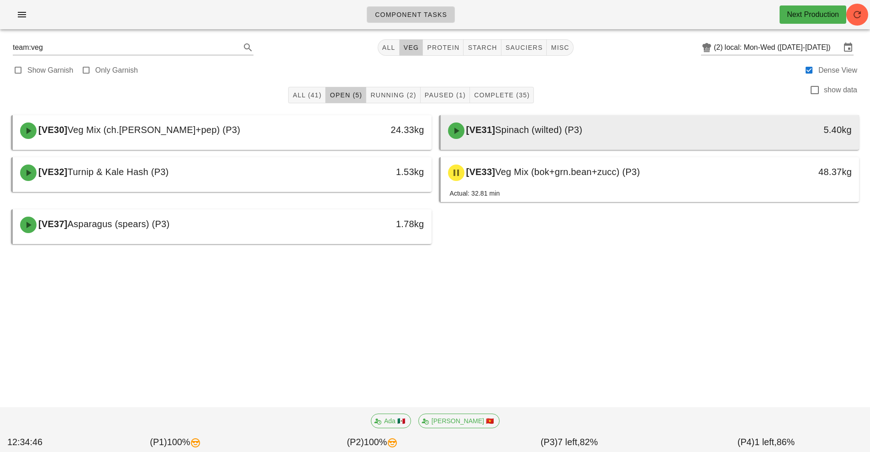
click at [521, 129] on span "Spinach (wilted) (P3)" at bounding box center [538, 130] width 87 height 10
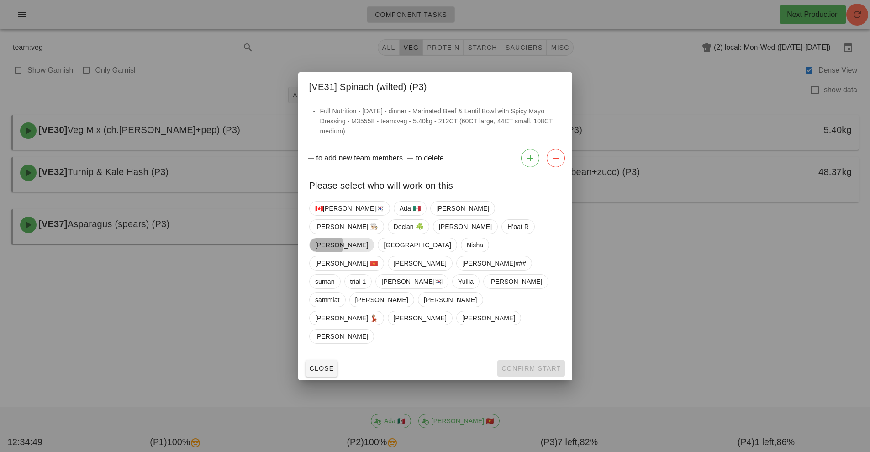
click at [368, 252] on span "[PERSON_NAME]" at bounding box center [341, 245] width 53 height 14
click at [543, 365] on span "Confirm Start" at bounding box center [531, 368] width 60 height 7
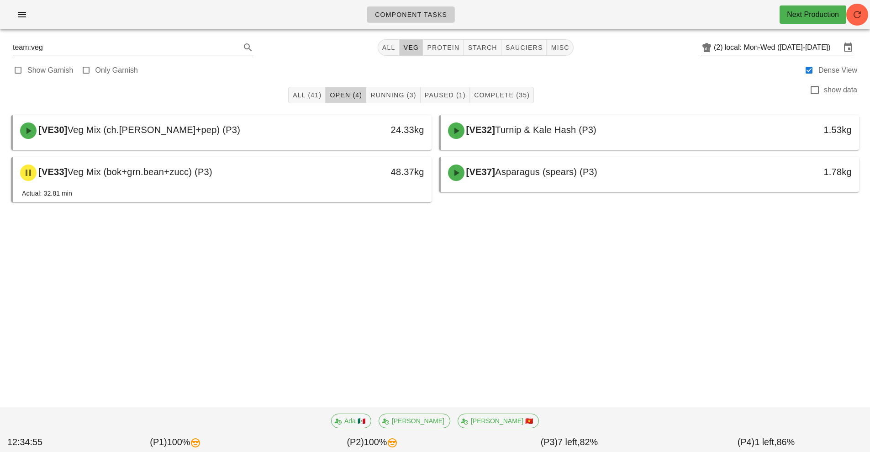
click at [340, 95] on span "Open (4)" at bounding box center [345, 94] width 33 height 7
click at [413, 47] on span "veg" at bounding box center [411, 47] width 16 height 7
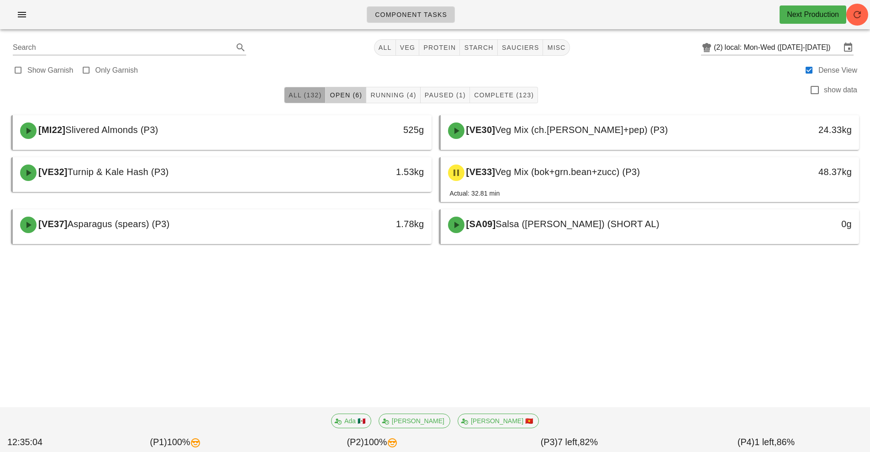
click at [293, 96] on span "All (132)" at bounding box center [304, 94] width 33 height 7
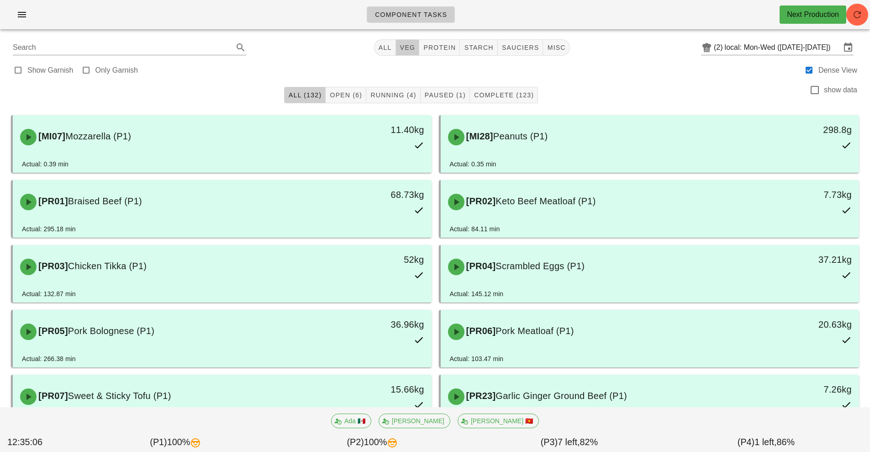
click at [415, 48] on span "veg" at bounding box center [408, 47] width 16 height 7
type input "team:veg"
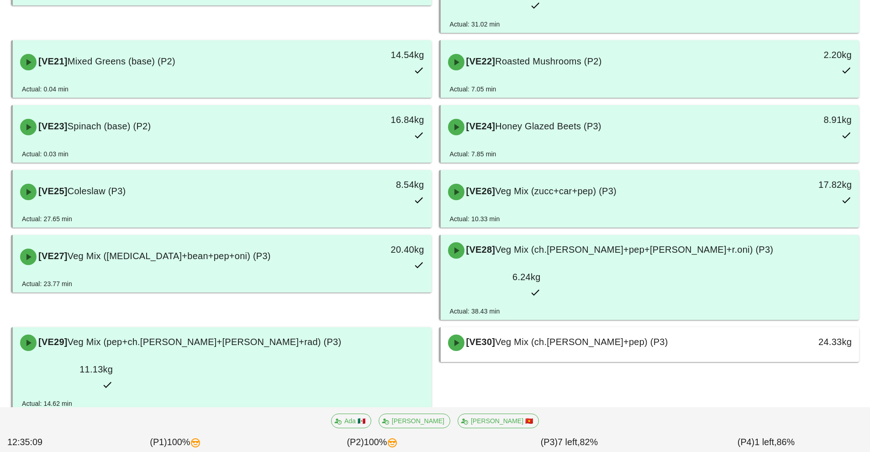
scroll to position [1067, 0]
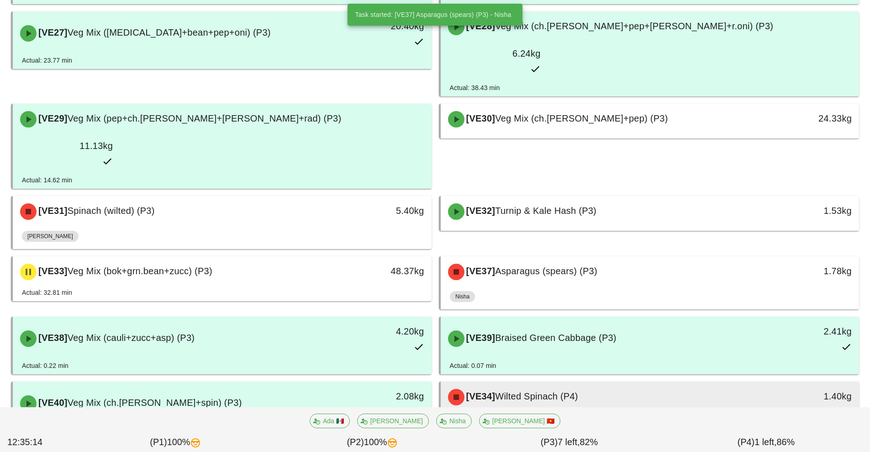
click at [544, 391] on span "Wilted Spinach (P4)" at bounding box center [536, 396] width 83 height 10
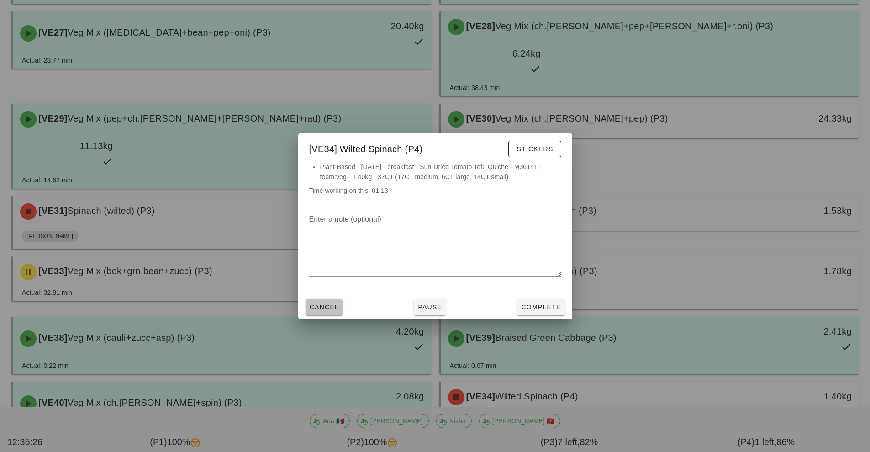
click at [329, 310] on span "Cancel" at bounding box center [324, 306] width 30 height 7
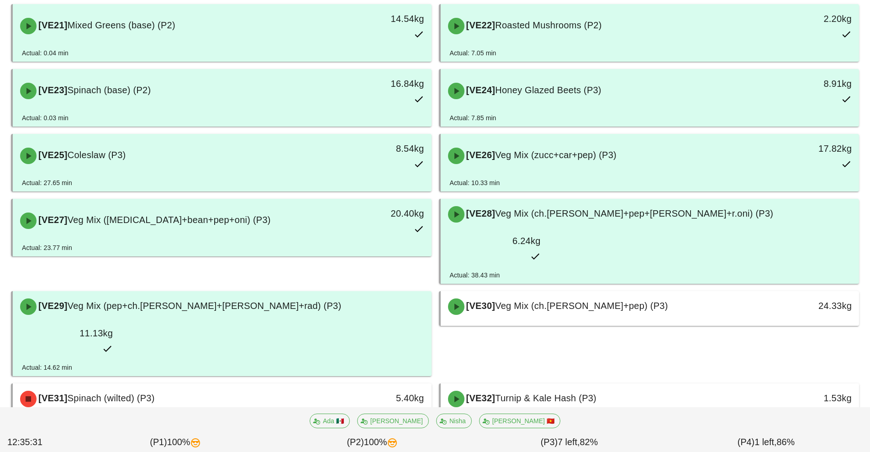
scroll to position [883, 0]
